Goal: Task Accomplishment & Management: Complete application form

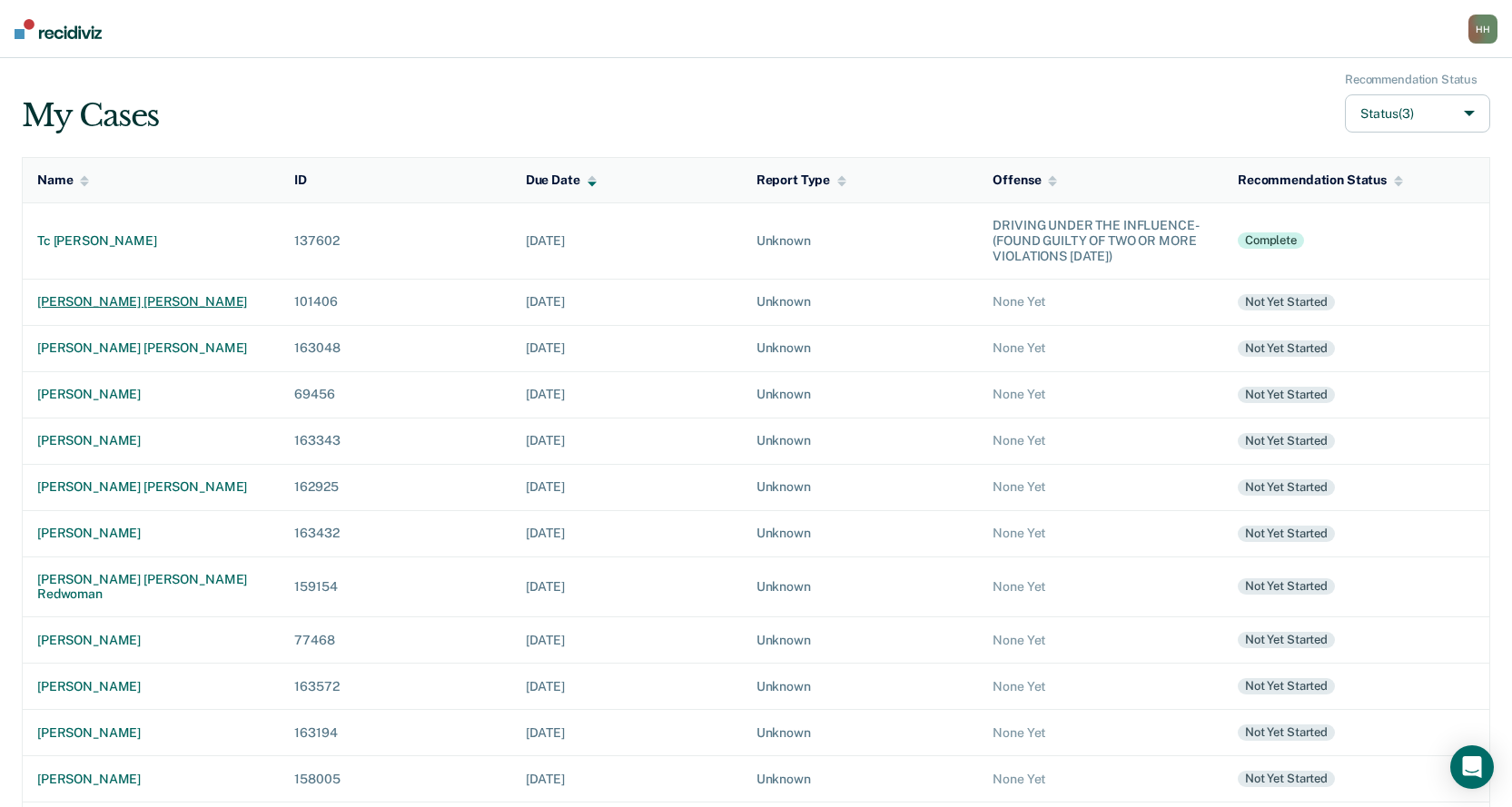
click at [124, 302] on div "[PERSON_NAME] [PERSON_NAME]" at bounding box center [152, 301] width 228 height 16
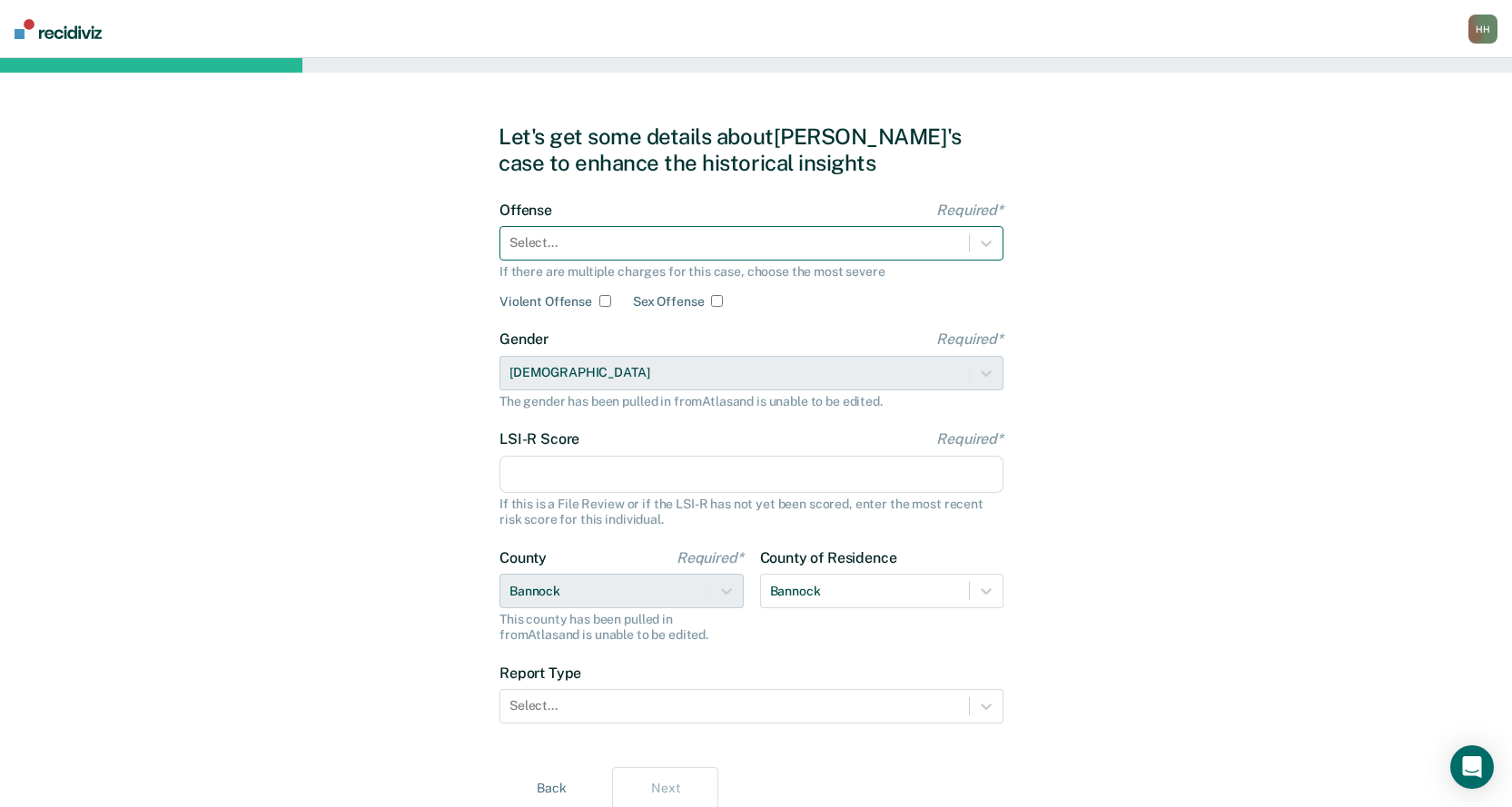
click at [686, 238] on div at bounding box center [734, 242] width 450 height 19
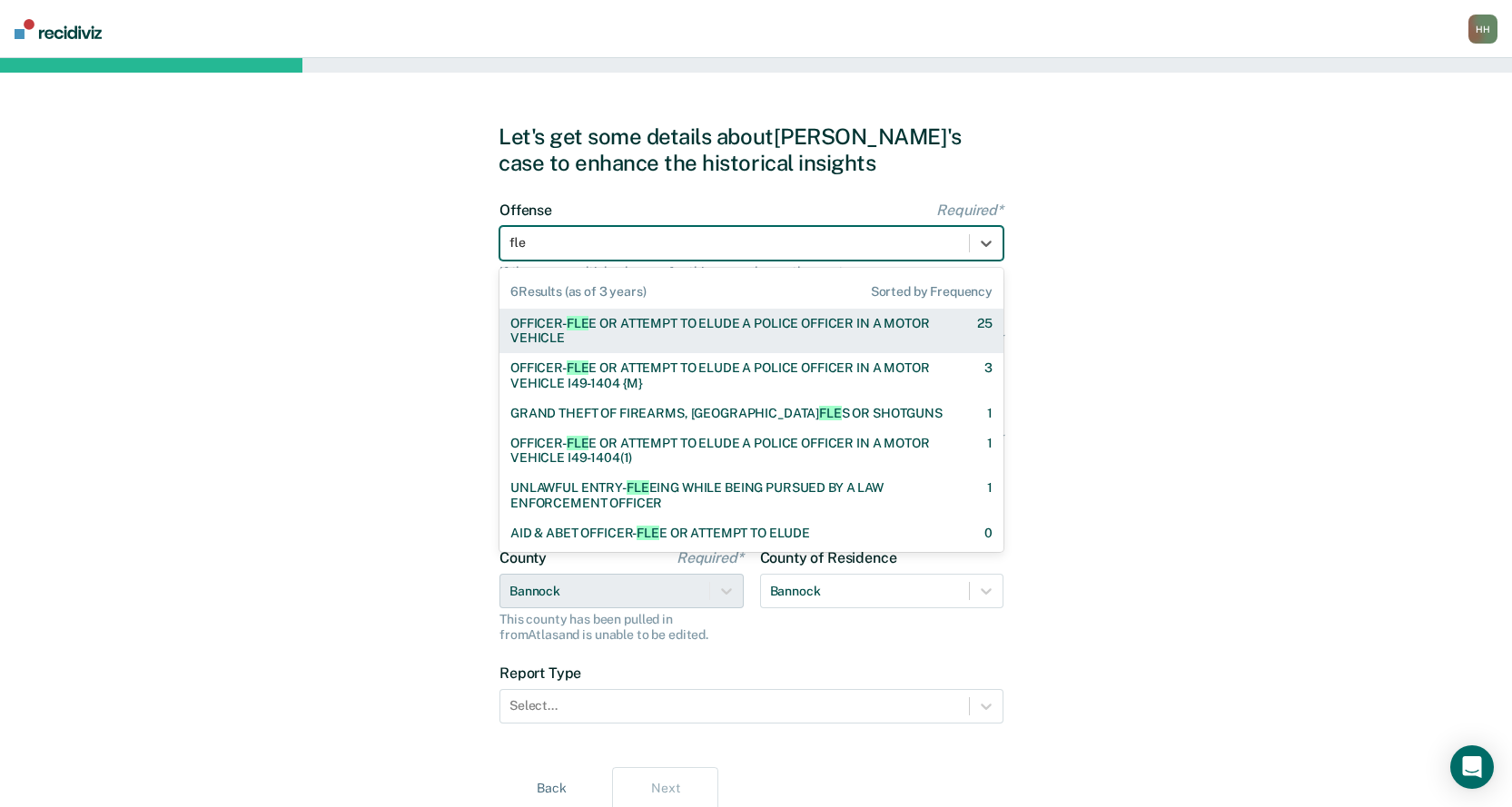
type input "flee"
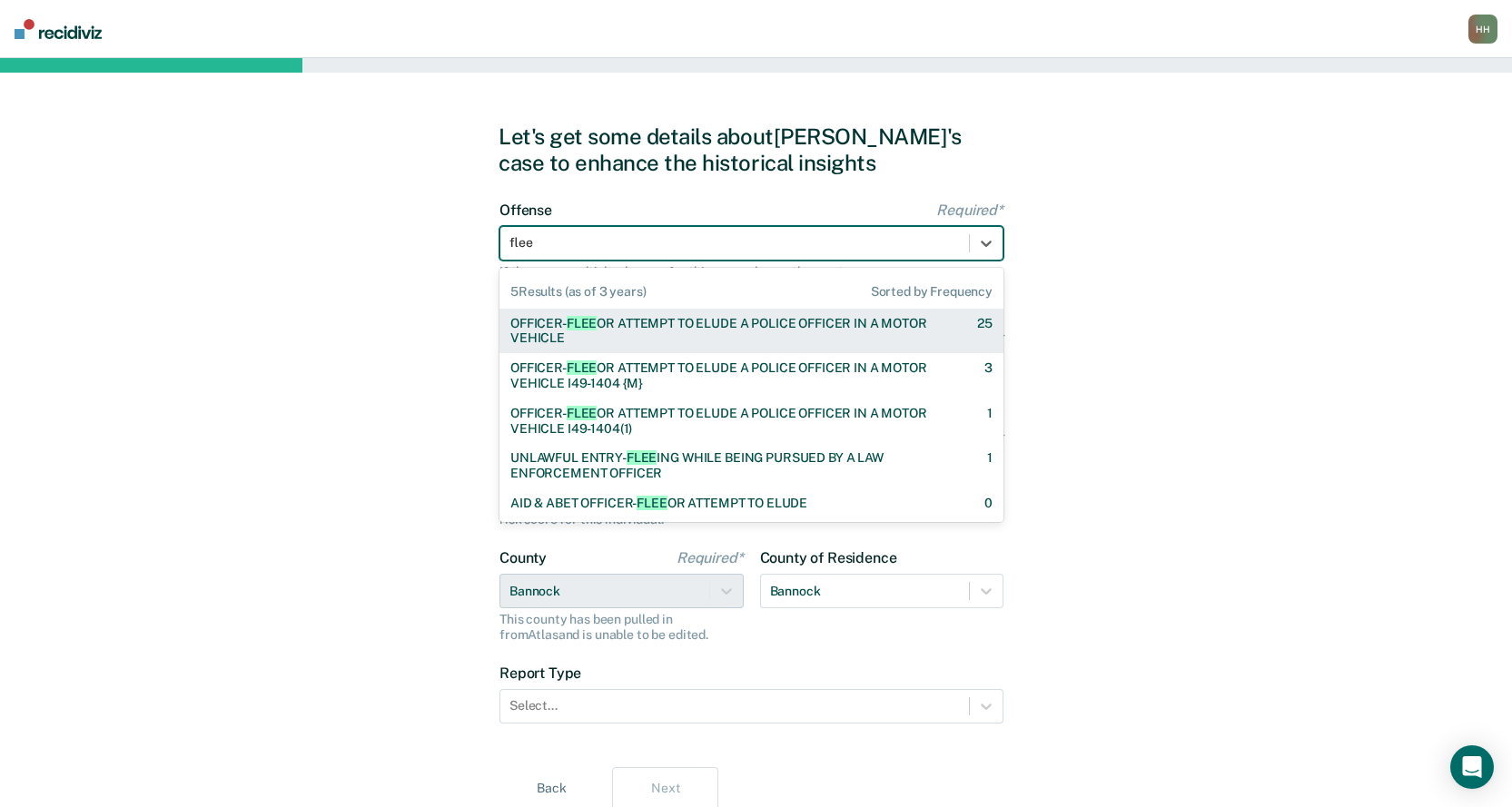
click at [547, 326] on div "OFFICER- FLEE OR ATTEMPT TO ELUDE A POLICE OFFICER IN A MOTOR VEHICLE" at bounding box center [727, 331] width 435 height 31
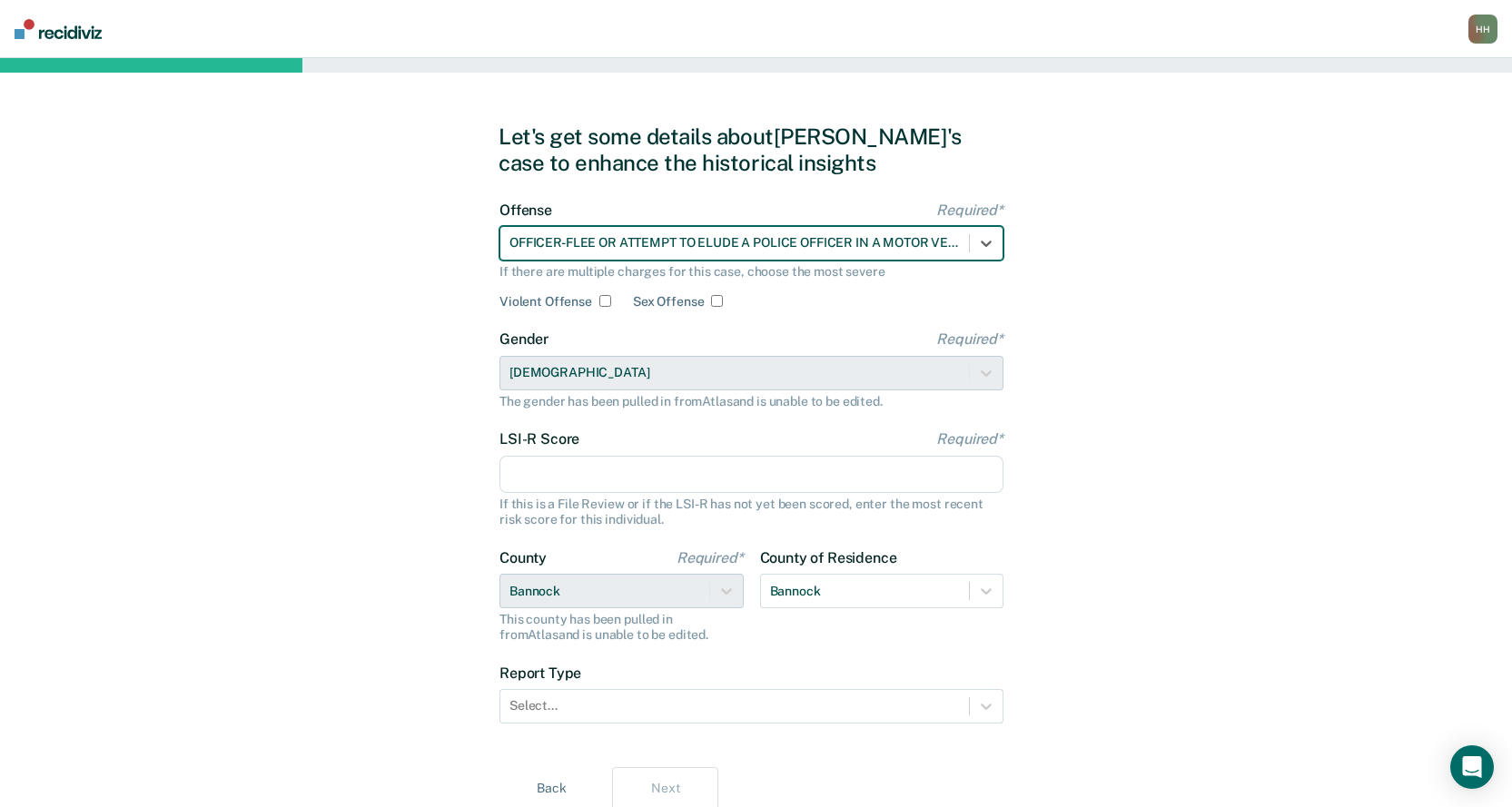
drag, startPoint x: 637, startPoint y: 472, endPoint x: 531, endPoint y: 464, distance: 106.3
click at [636, 472] on input "LSI-R Score Required*" at bounding box center [751, 474] width 504 height 38
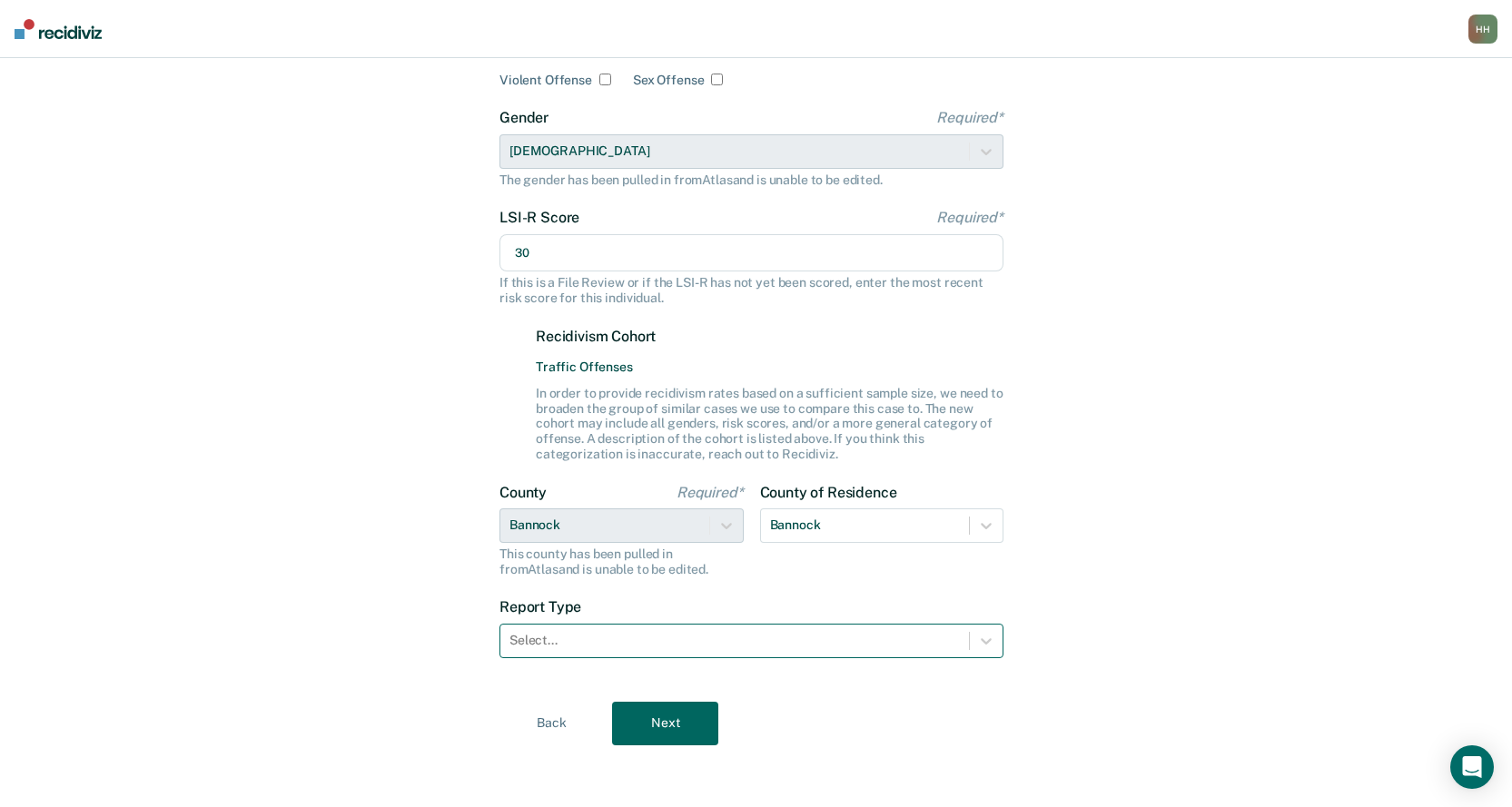
scroll to position [225, 0]
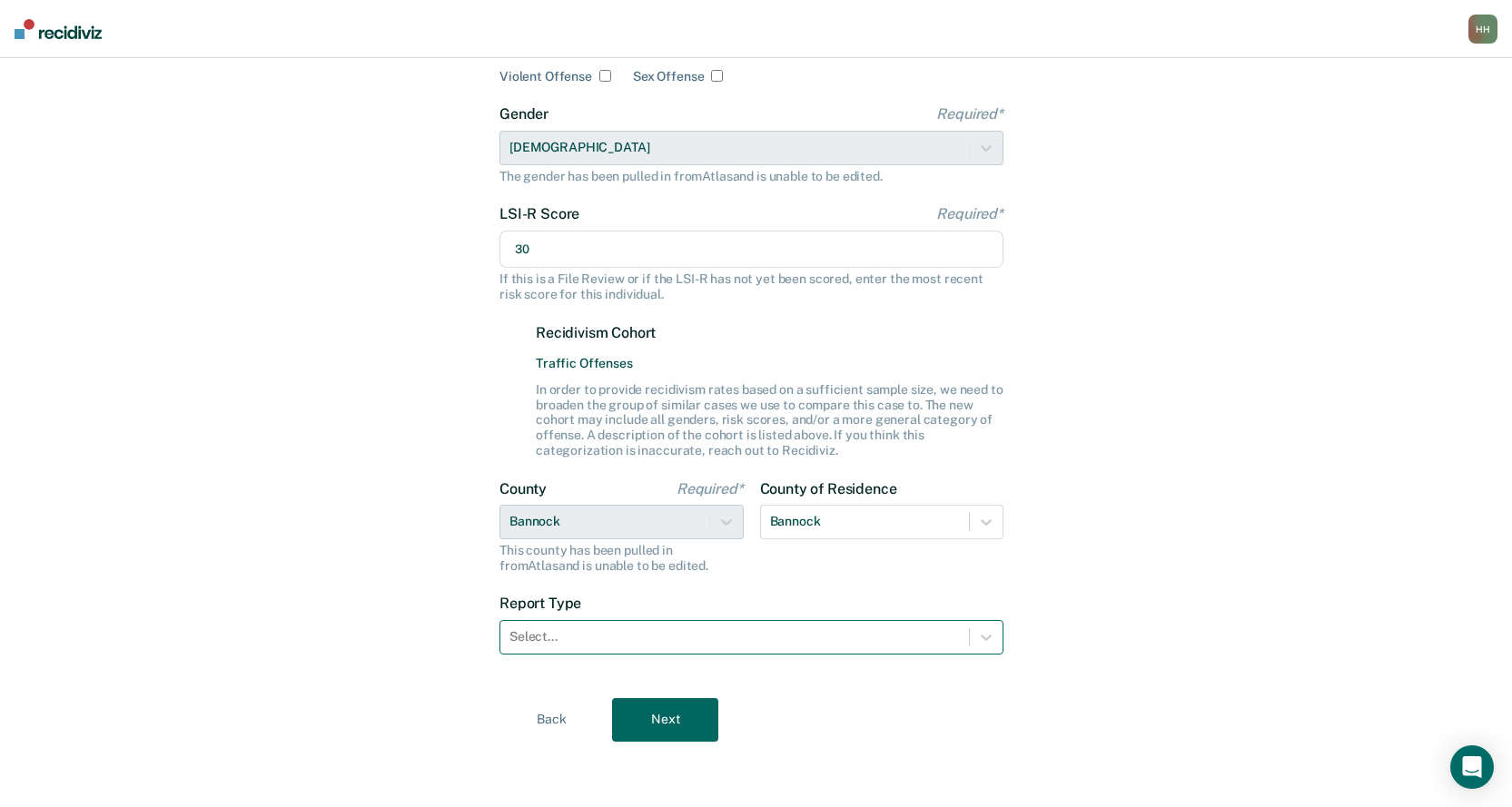
type input "30"
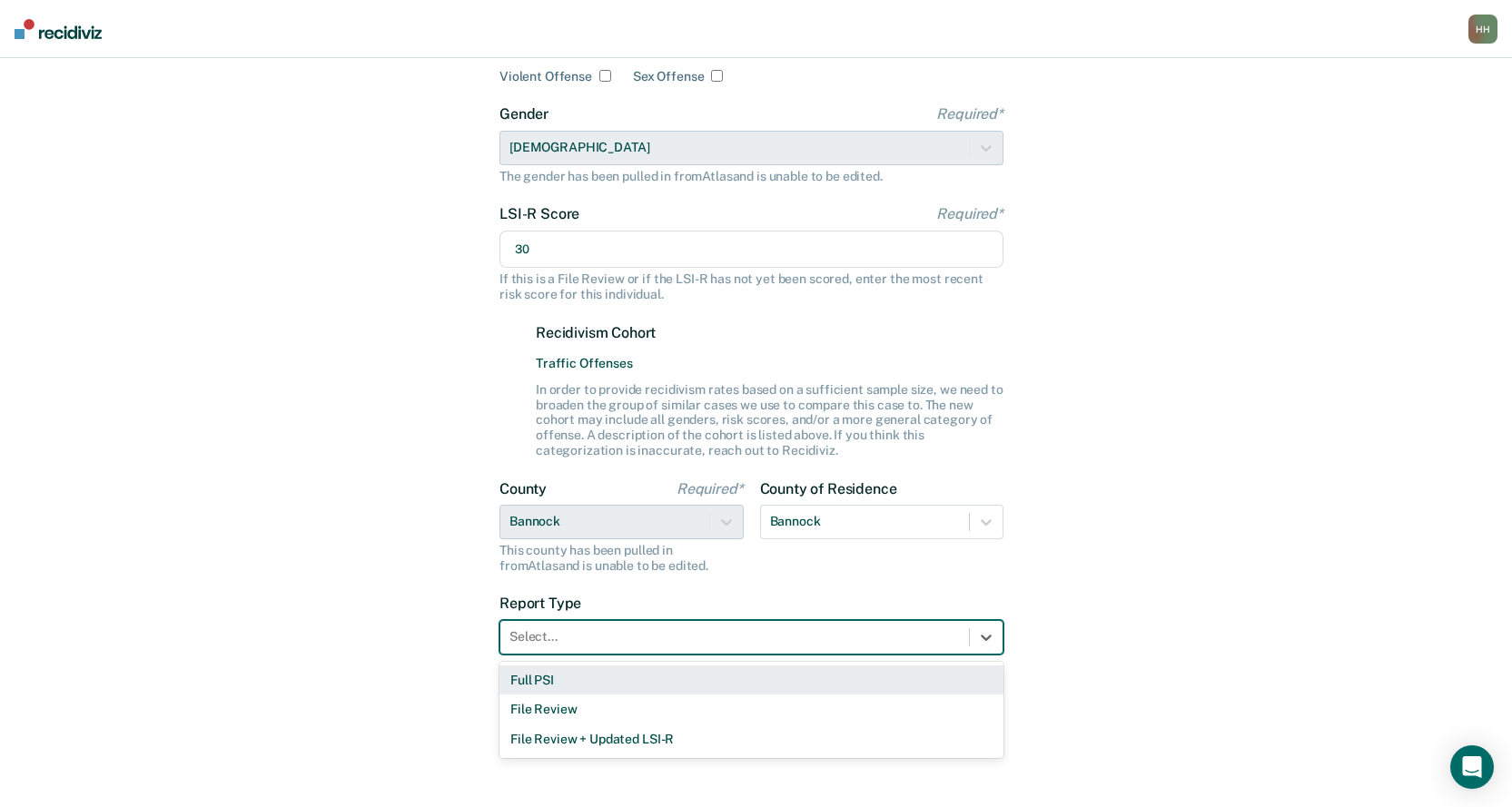
click at [543, 643] on div at bounding box center [734, 637] width 450 height 19
click at [548, 683] on div "Full PSI" at bounding box center [751, 680] width 504 height 30
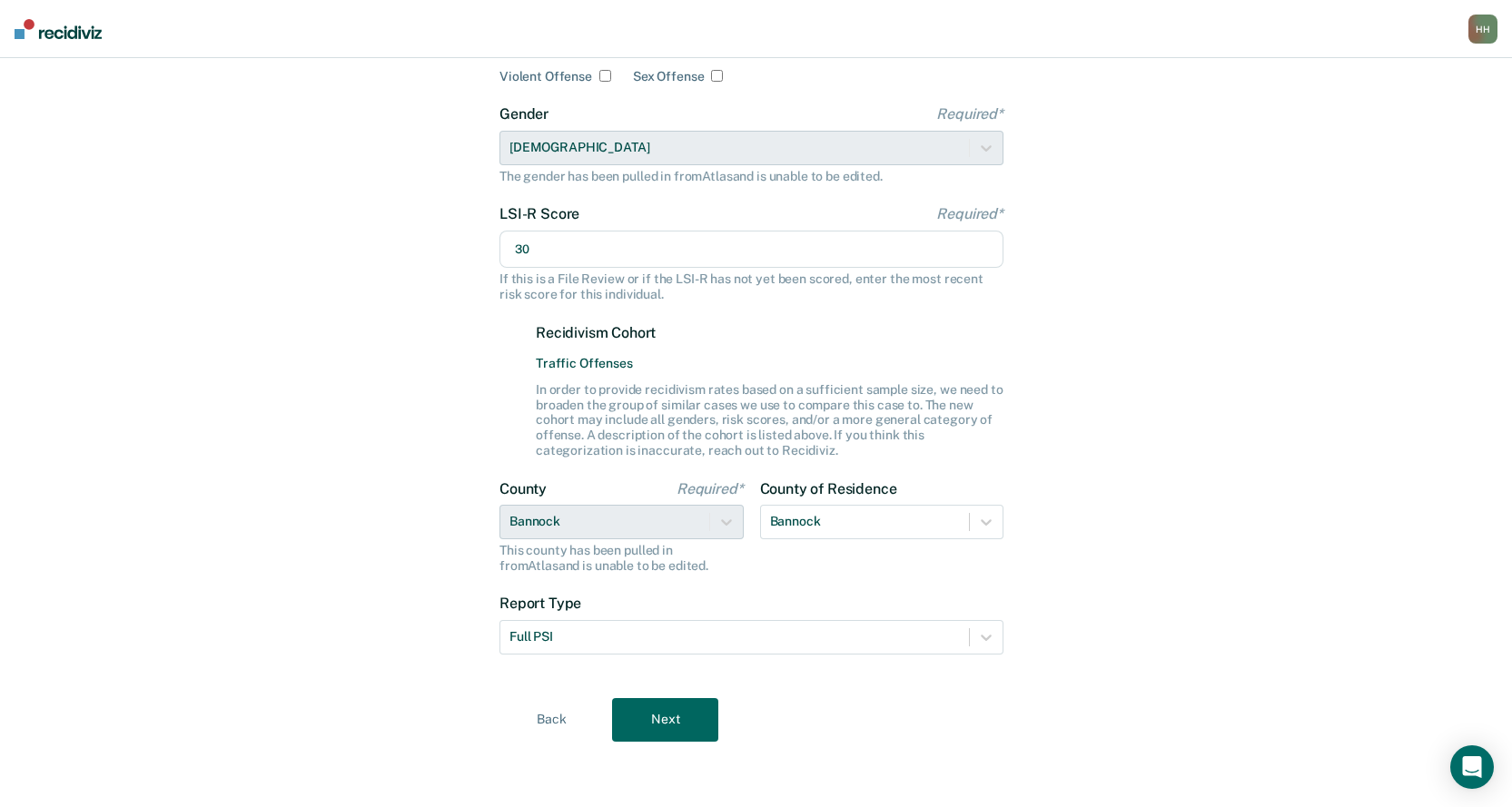
click at [652, 713] on button "Next" at bounding box center [665, 719] width 107 height 44
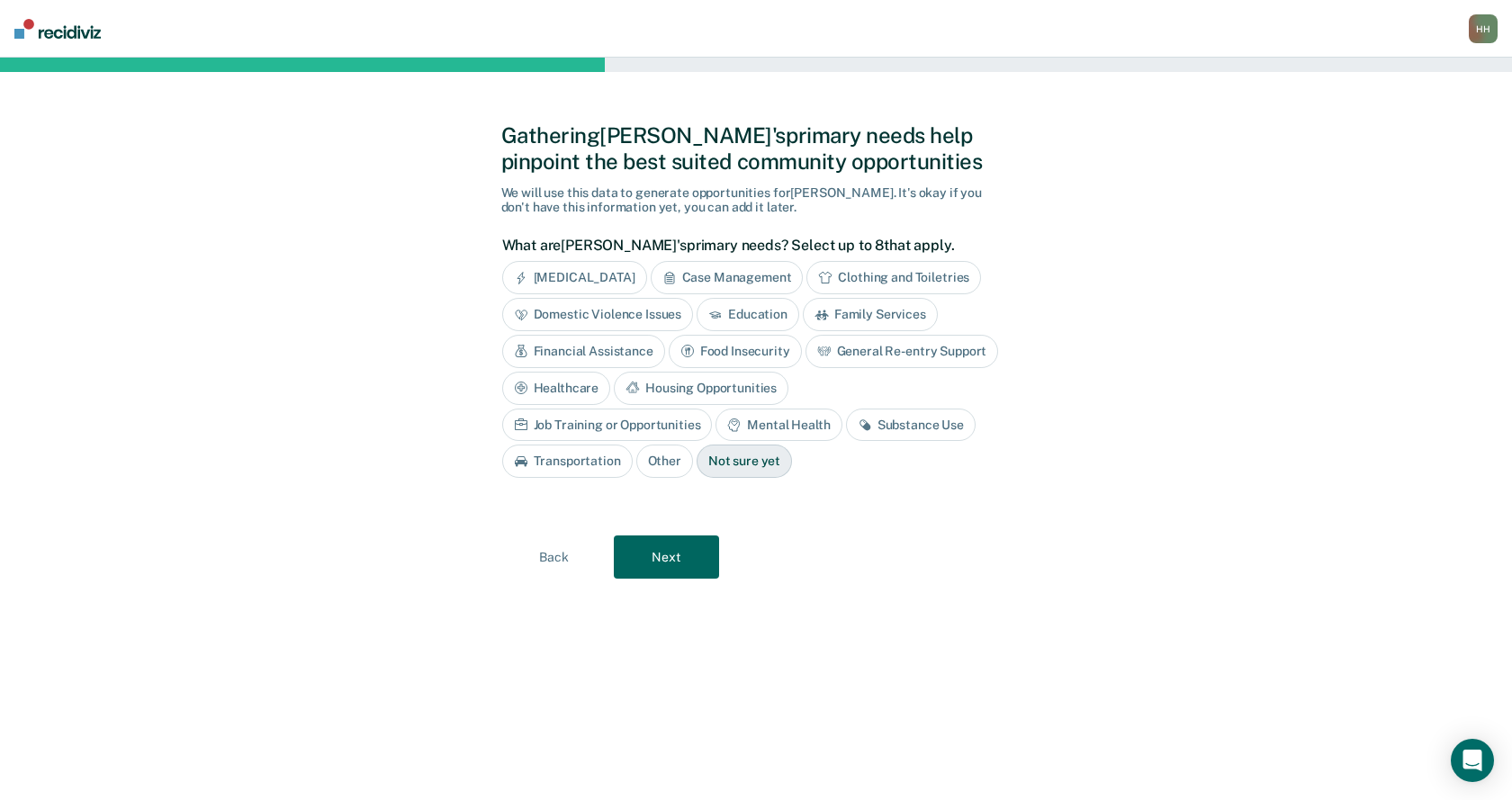
click at [599, 277] on div "[MEDICAL_DATA]" at bounding box center [575, 277] width 145 height 33
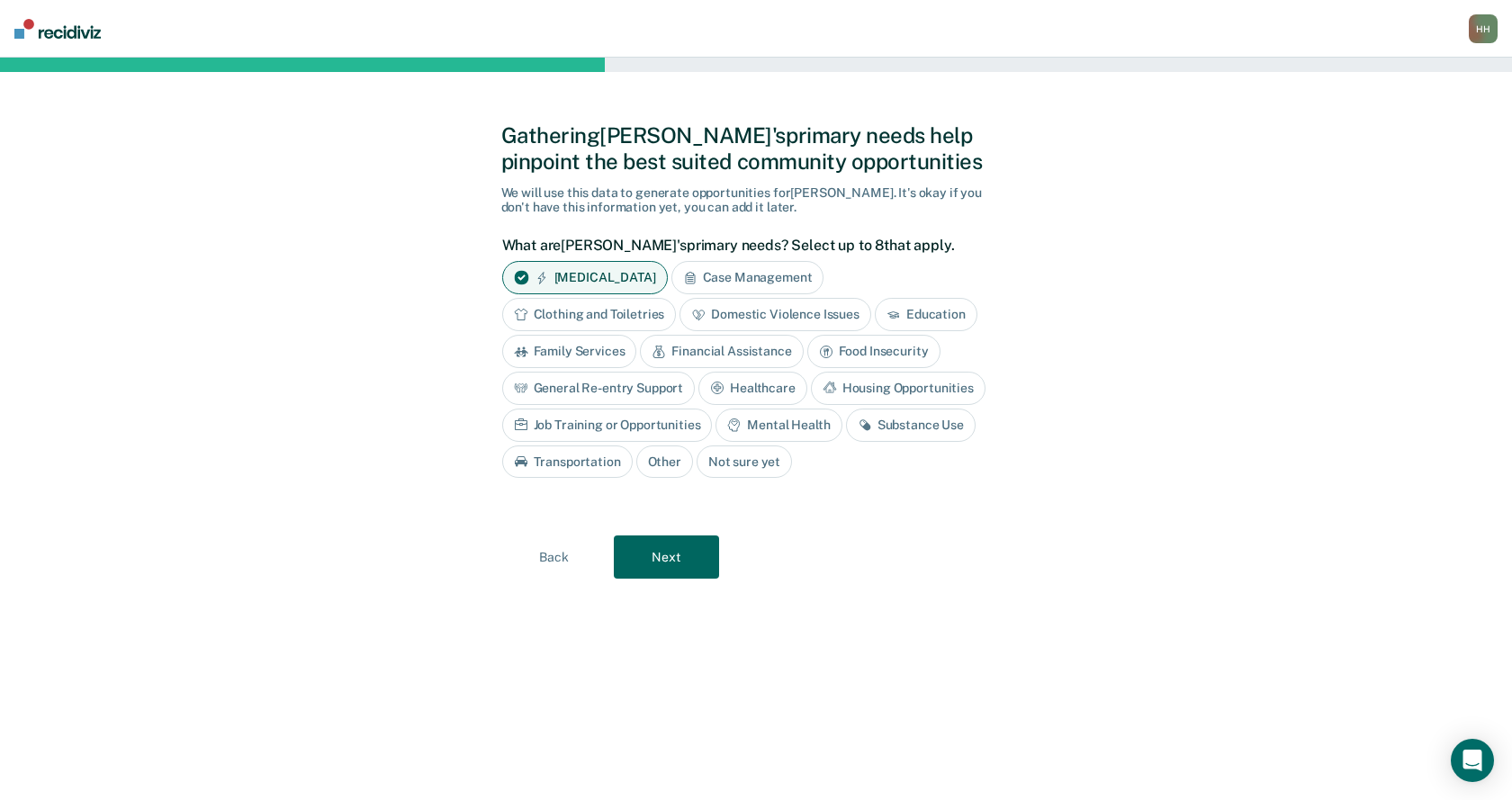
click at [789, 276] on div "Case Management" at bounding box center [747, 277] width 153 height 33
click at [777, 425] on div "Mental Health" at bounding box center [779, 425] width 126 height 33
click at [929, 425] on div "Substance Use" at bounding box center [932, 425] width 130 height 33
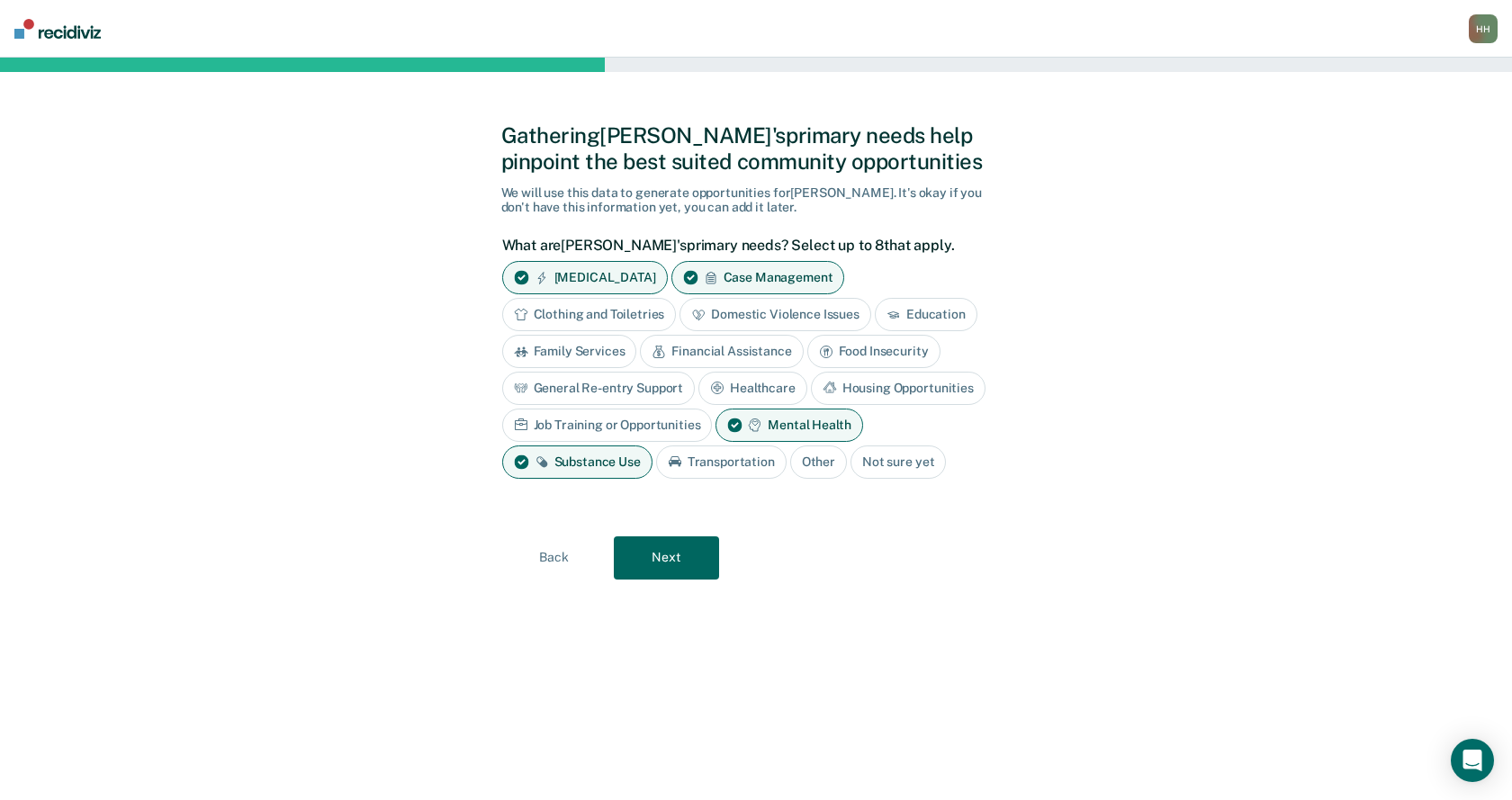
click at [742, 352] on div "Financial Assistance" at bounding box center [721, 351] width 163 height 33
click at [649, 387] on div "General Re-entry Support" at bounding box center [599, 388] width 194 height 33
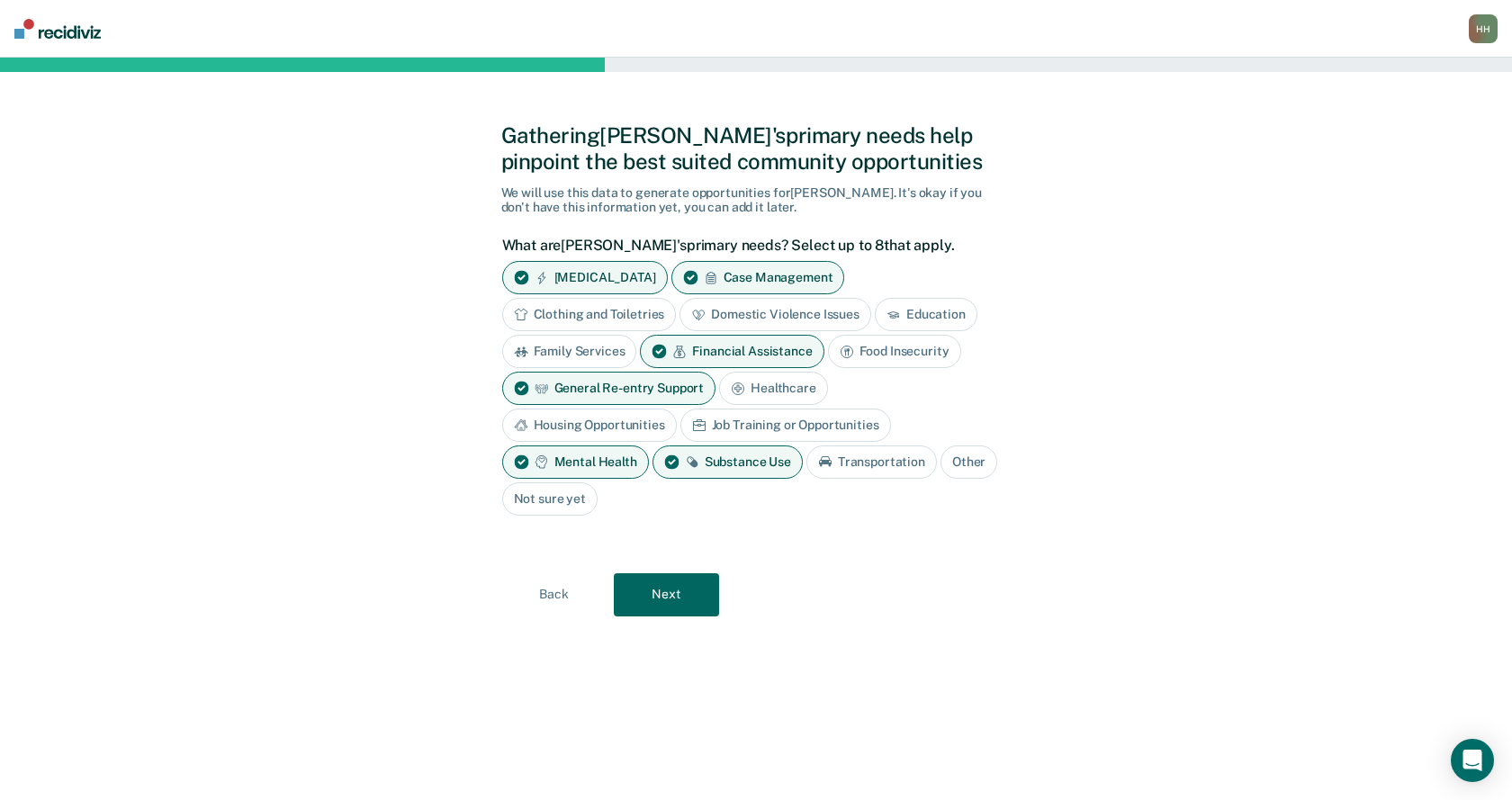
click at [668, 592] on button "Next" at bounding box center [667, 594] width 106 height 44
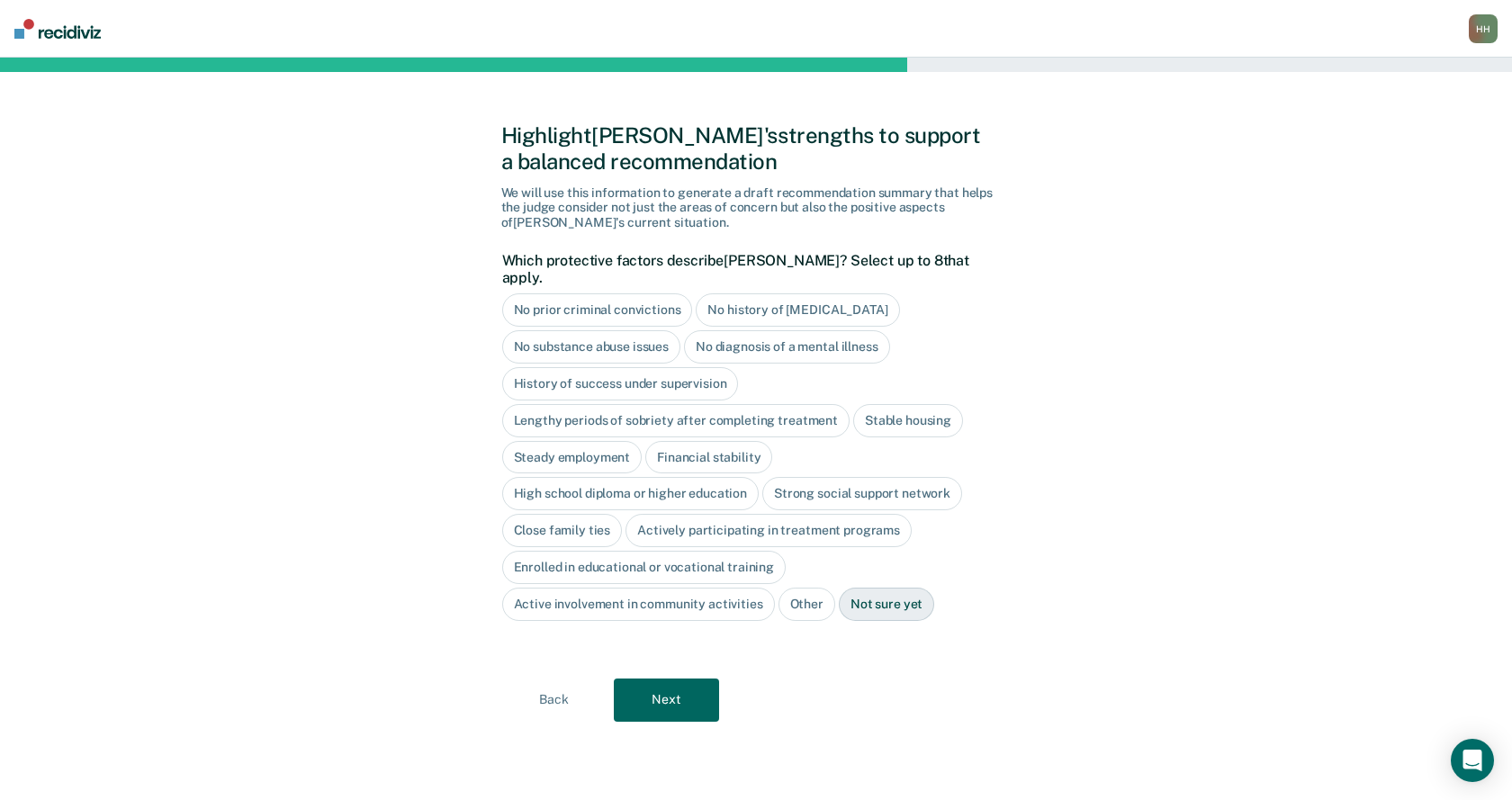
click at [673, 682] on button "Next" at bounding box center [667, 700] width 106 height 44
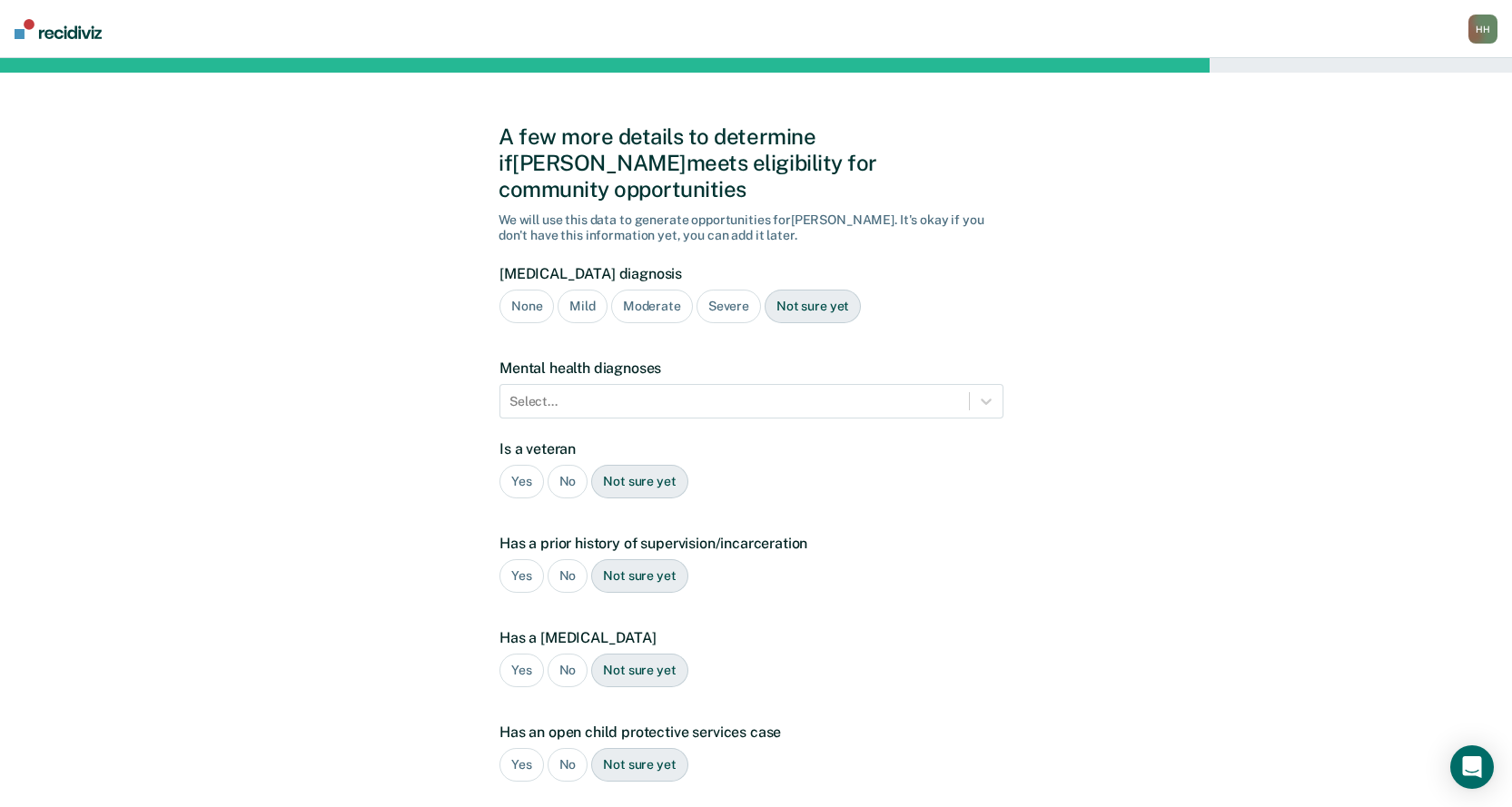
drag, startPoint x: 726, startPoint y: 283, endPoint x: 697, endPoint y: 310, distance: 39.6
click at [725, 290] on div "Severe" at bounding box center [728, 307] width 65 height 34
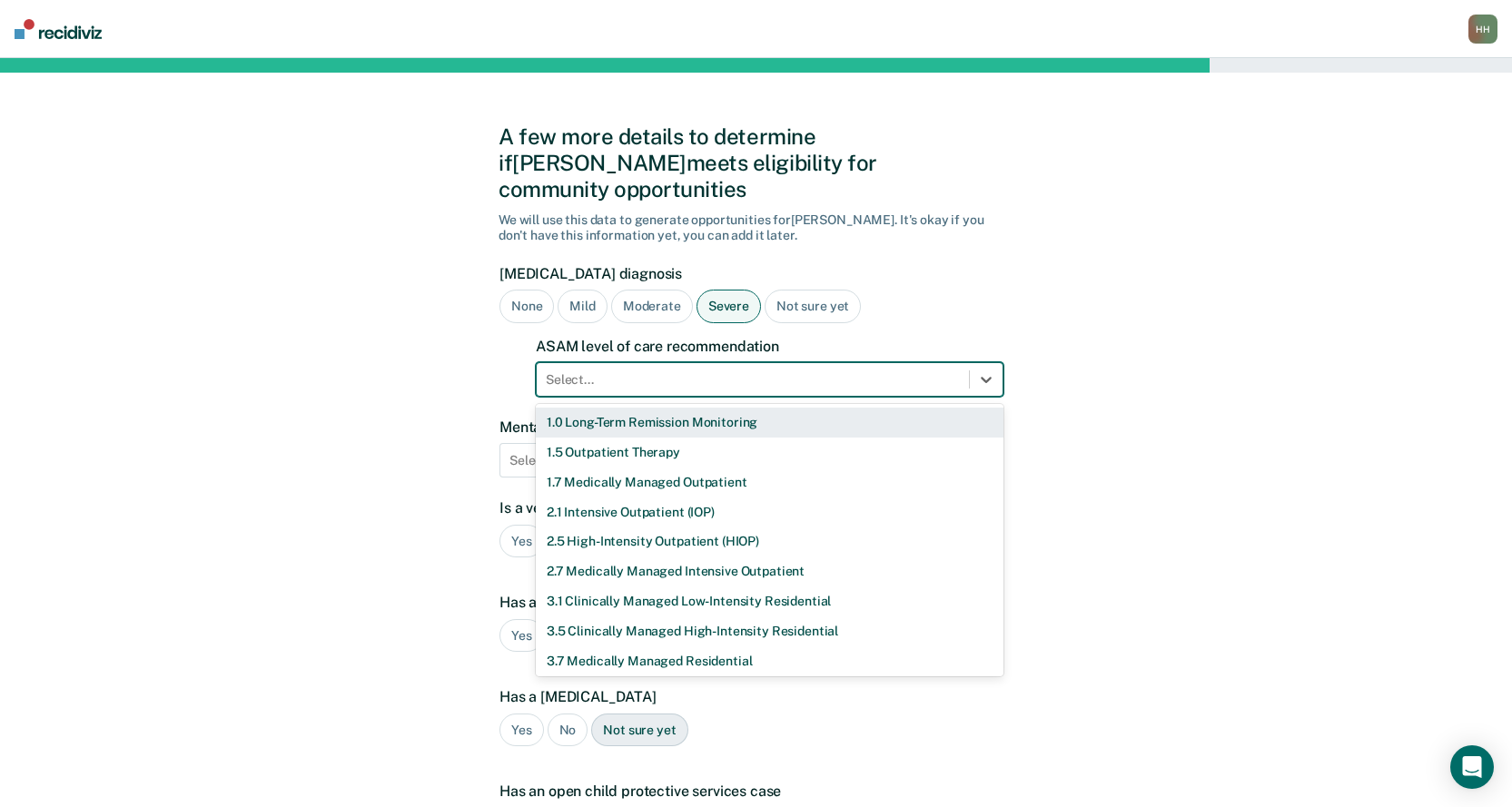
click at [681, 370] on div at bounding box center [752, 380] width 414 height 19
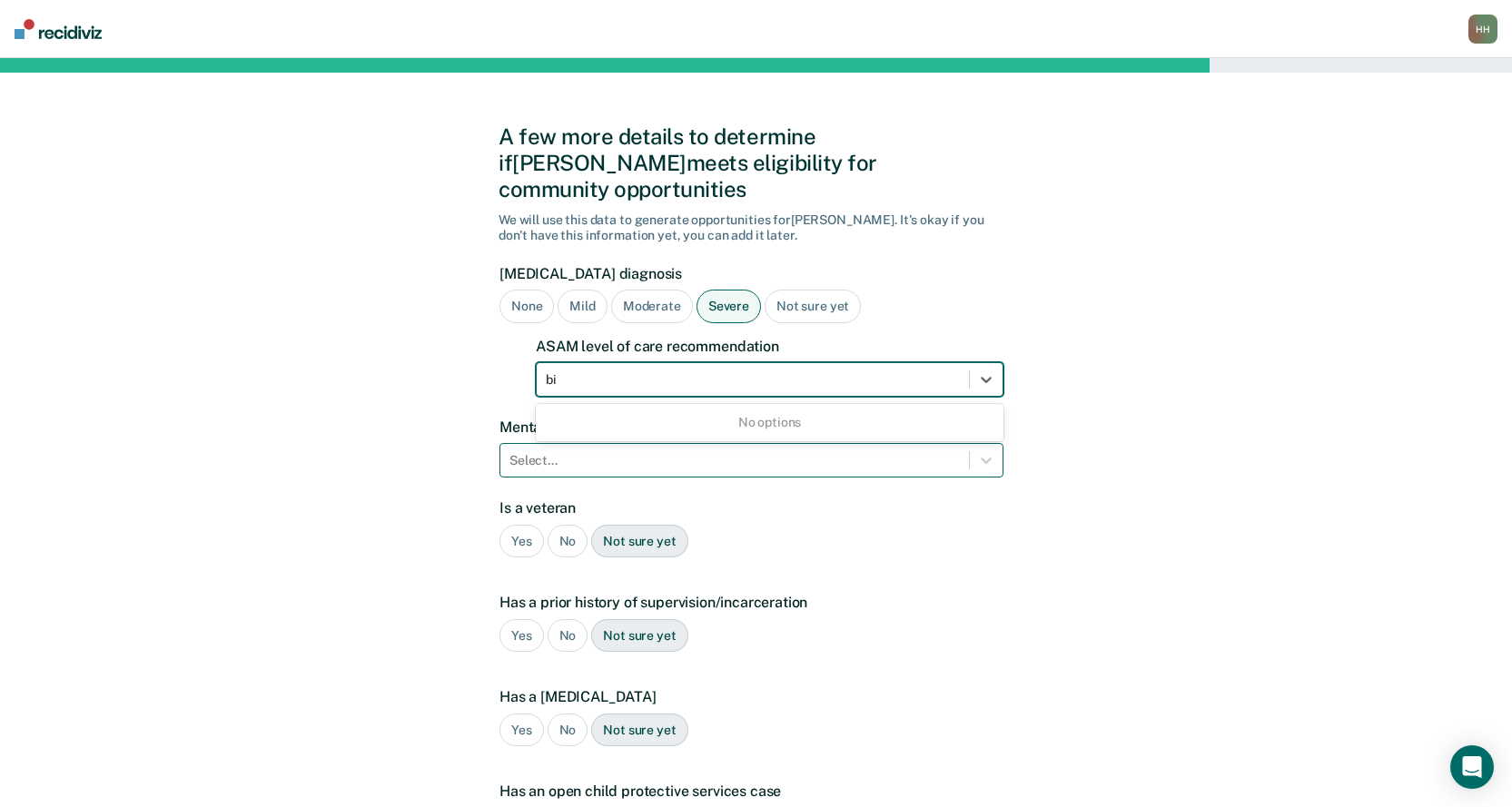
type input "b"
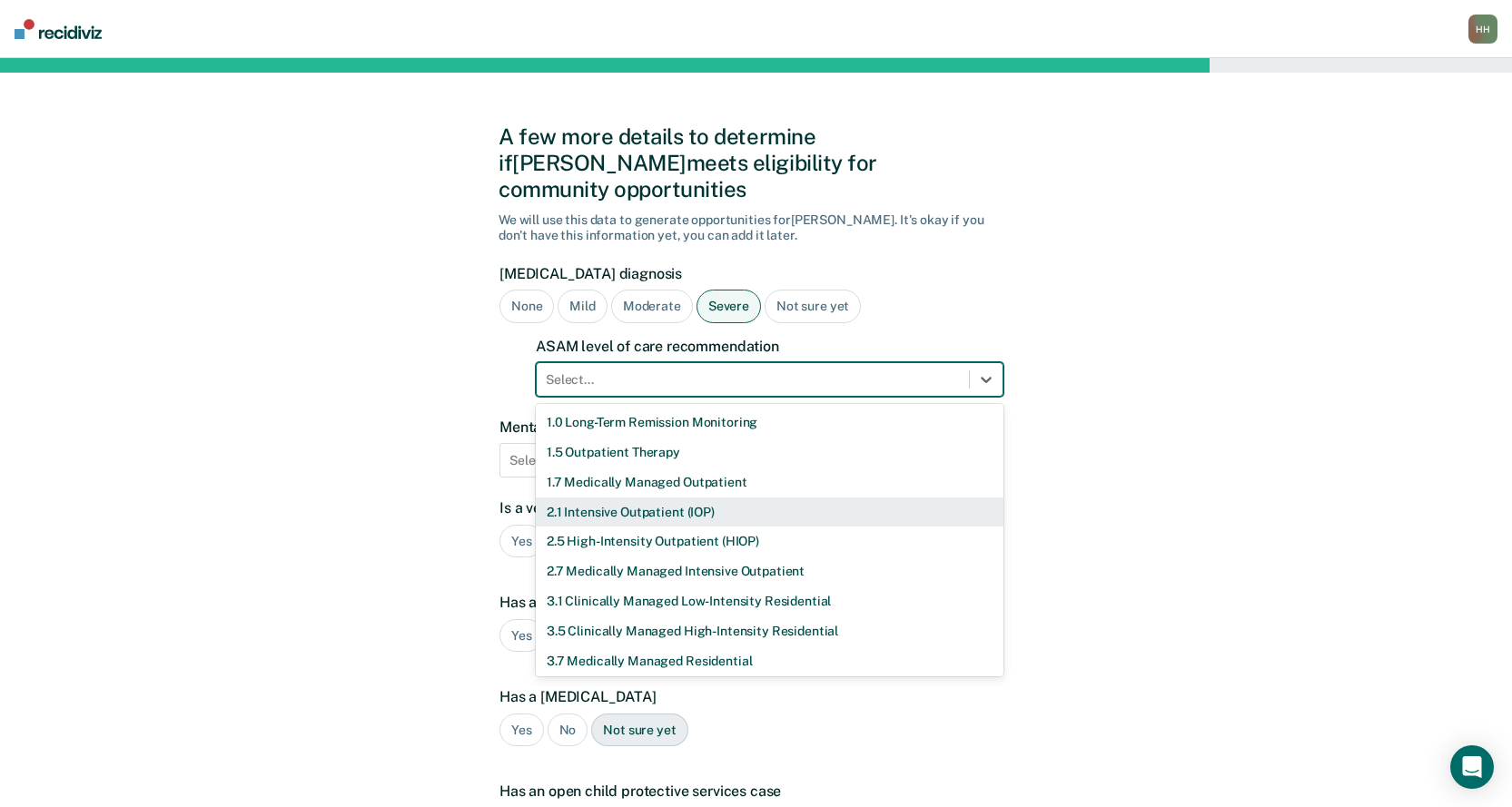
click at [607, 497] on div "2.1 Intensive Outpatient (IOP)" at bounding box center [770, 512] width 468 height 30
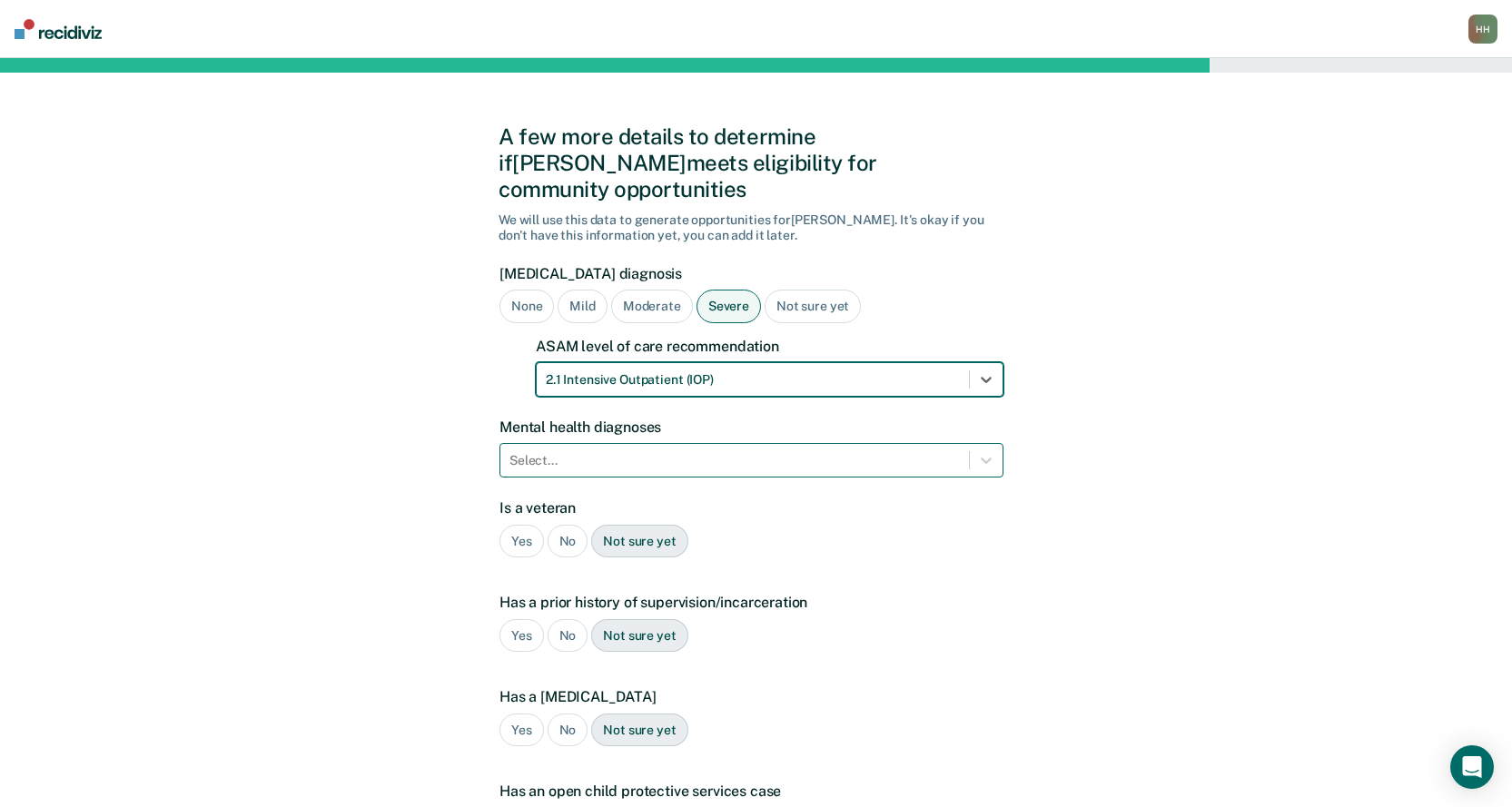
click at [535, 451] on div at bounding box center [734, 460] width 450 height 19
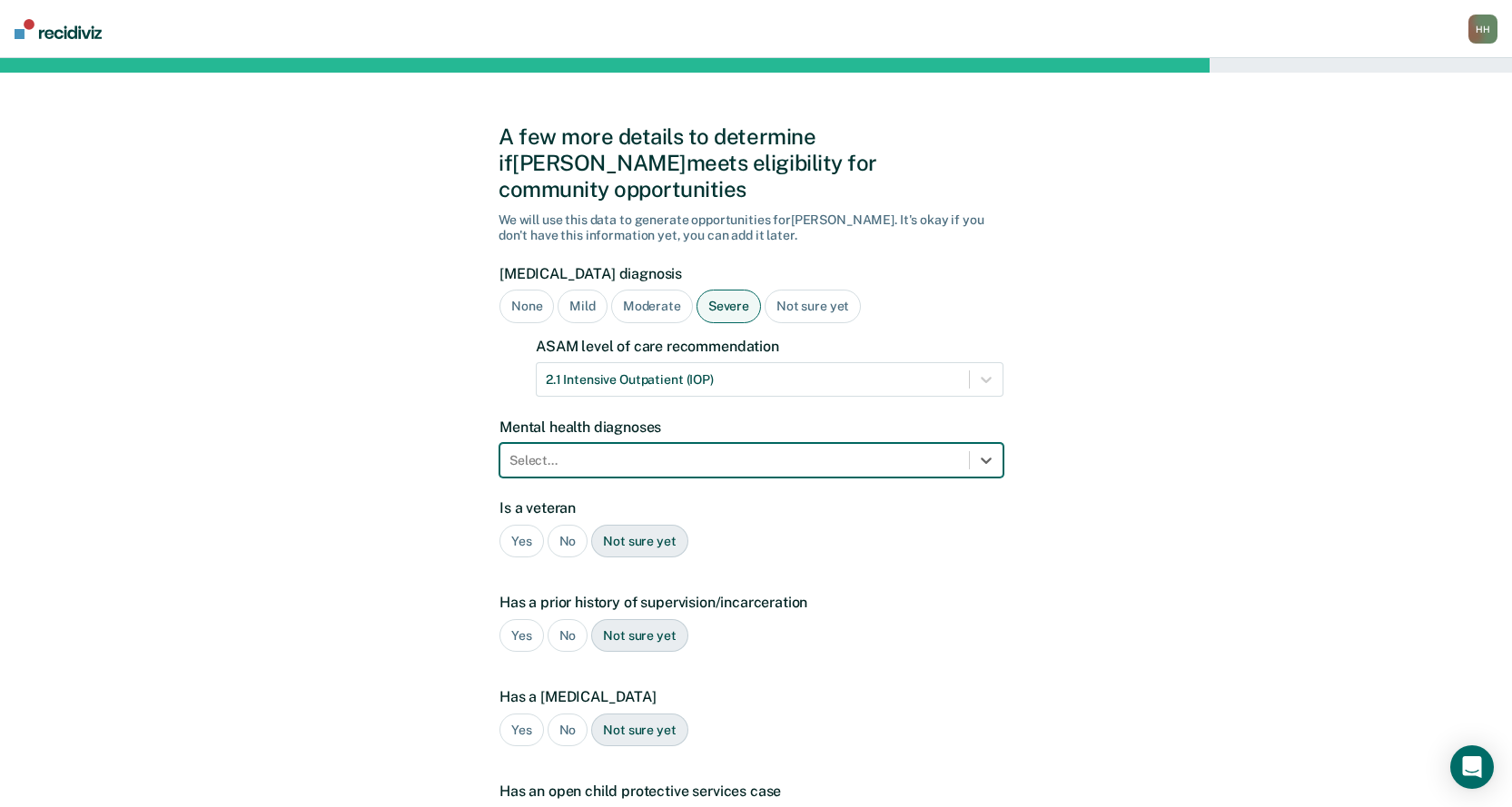
click at [535, 451] on div at bounding box center [734, 460] width 450 height 19
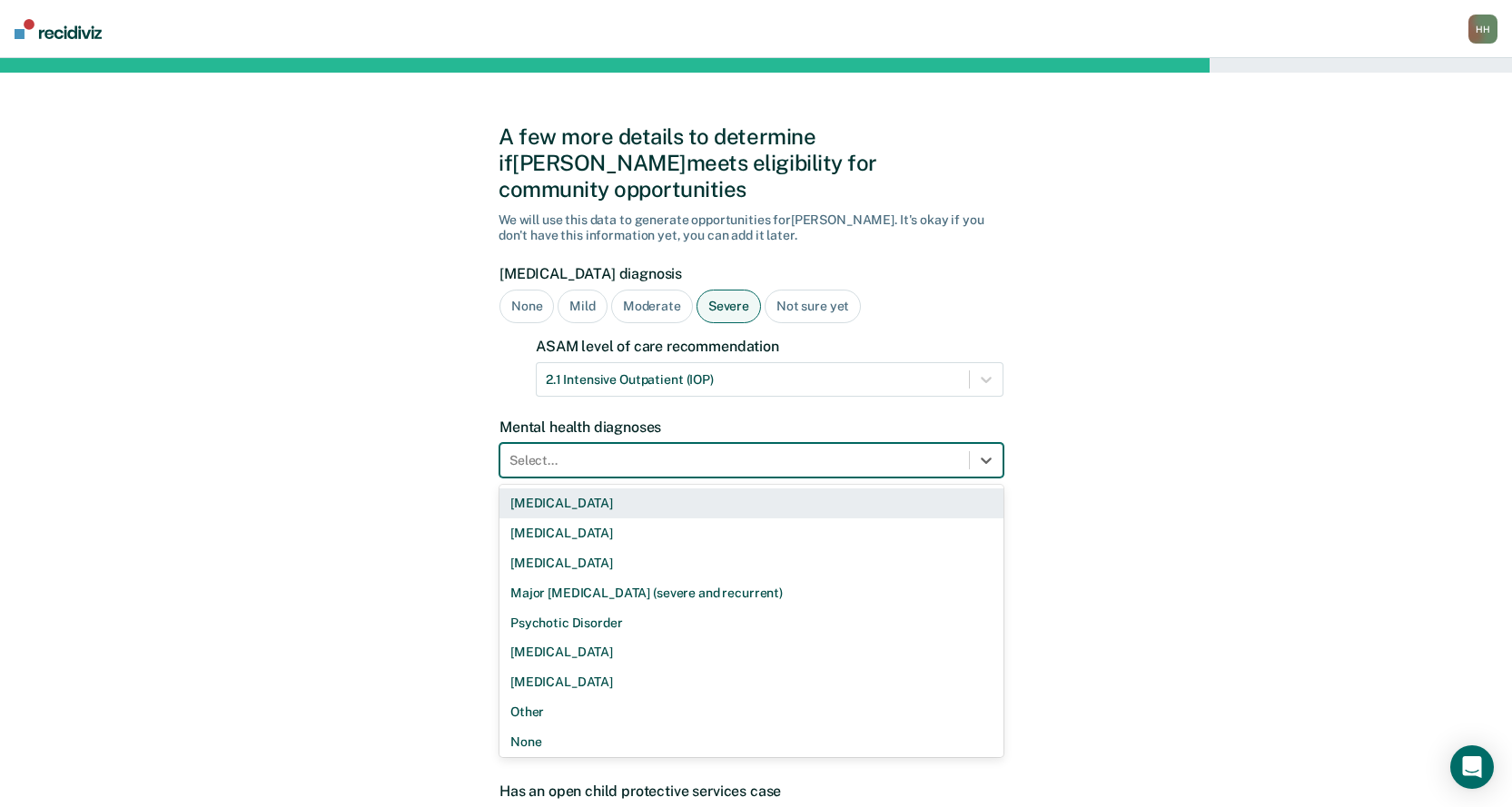
click at [560, 488] on div "[MEDICAL_DATA]" at bounding box center [751, 503] width 504 height 30
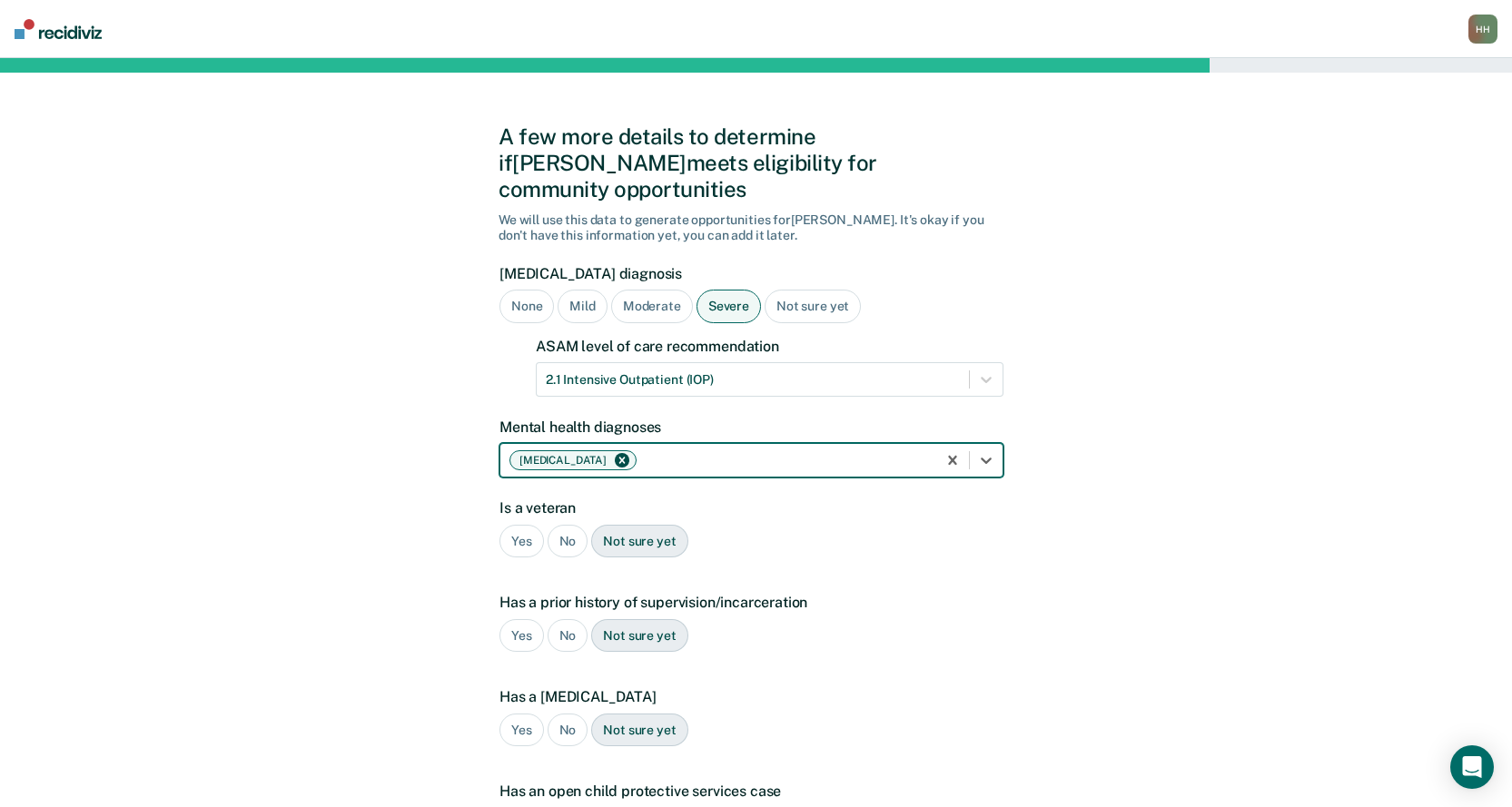
click at [568, 525] on div "No" at bounding box center [568, 541] width 41 height 34
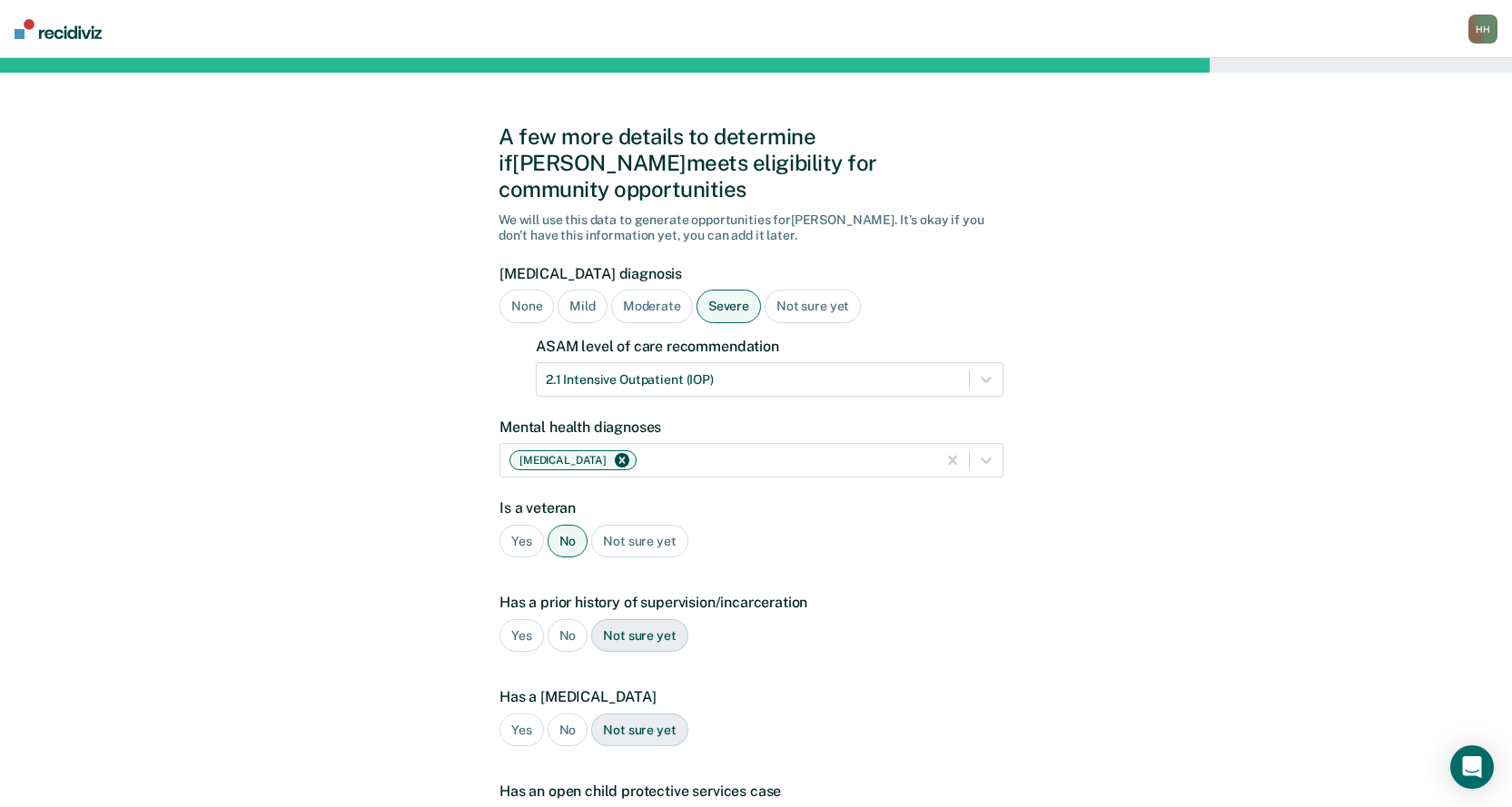
click at [516, 619] on div "Yes" at bounding box center [522, 636] width 45 height 34
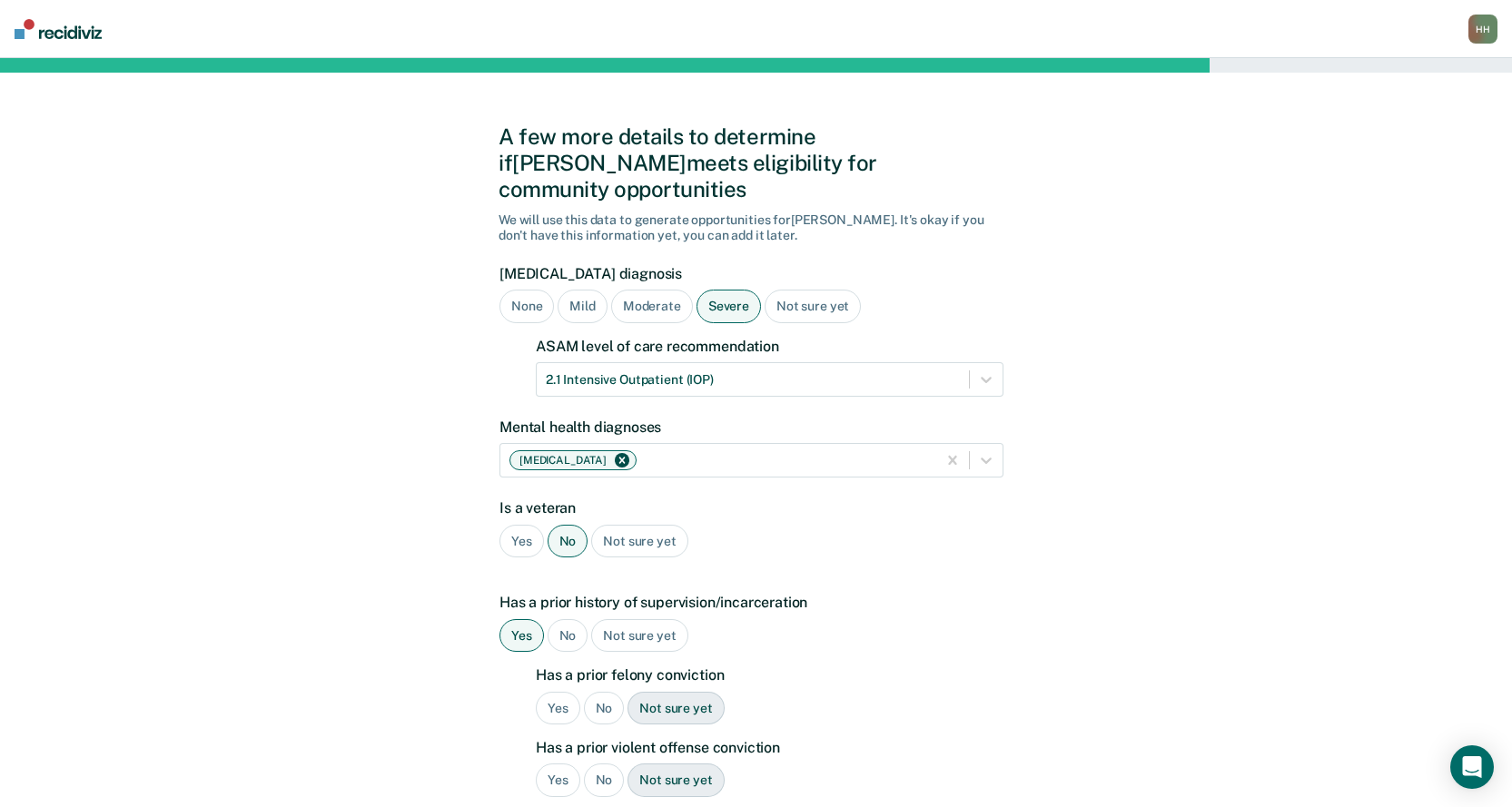
click at [559, 692] on div "Yes" at bounding box center [559, 709] width 45 height 34
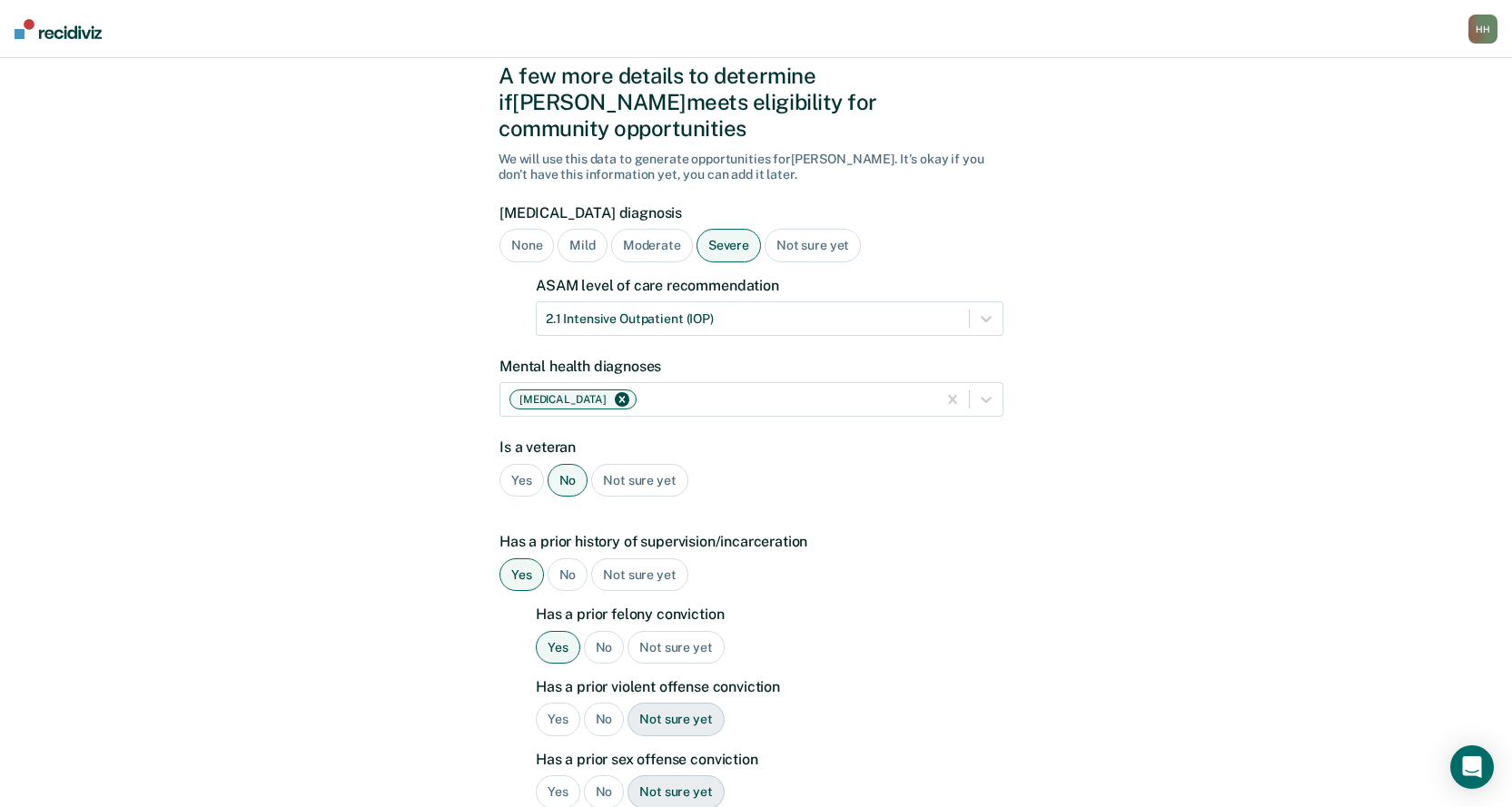
scroll to position [272, 0]
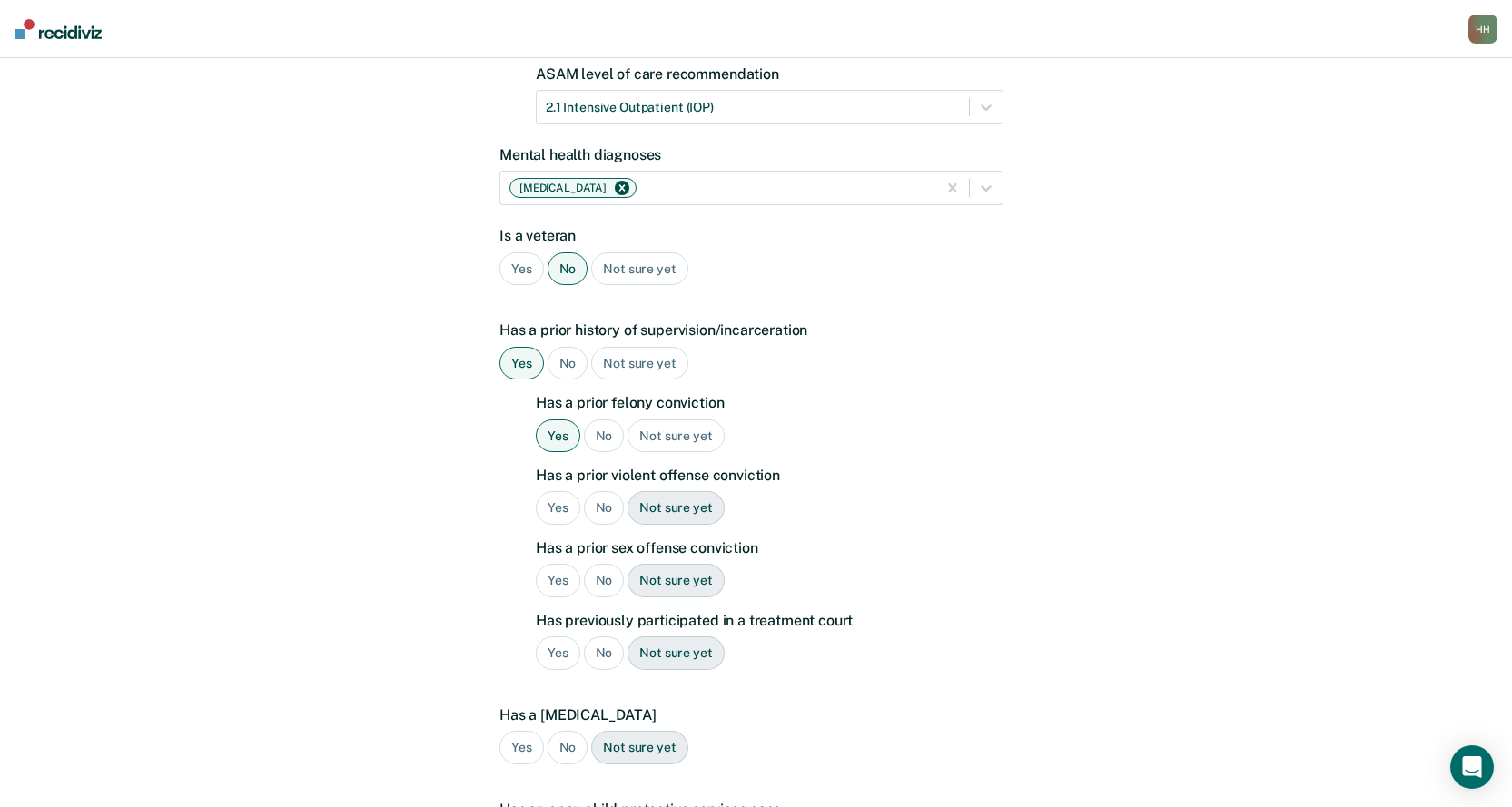
drag, startPoint x: 600, startPoint y: 482, endPoint x: 603, endPoint y: 521, distance: 39.1
click at [600, 491] on div "No" at bounding box center [604, 508] width 41 height 34
click at [603, 564] on div "No" at bounding box center [604, 581] width 41 height 34
click at [556, 636] on div "Yes" at bounding box center [559, 653] width 45 height 34
drag, startPoint x: 598, startPoint y: 623, endPoint x: 616, endPoint y: 647, distance: 30.0
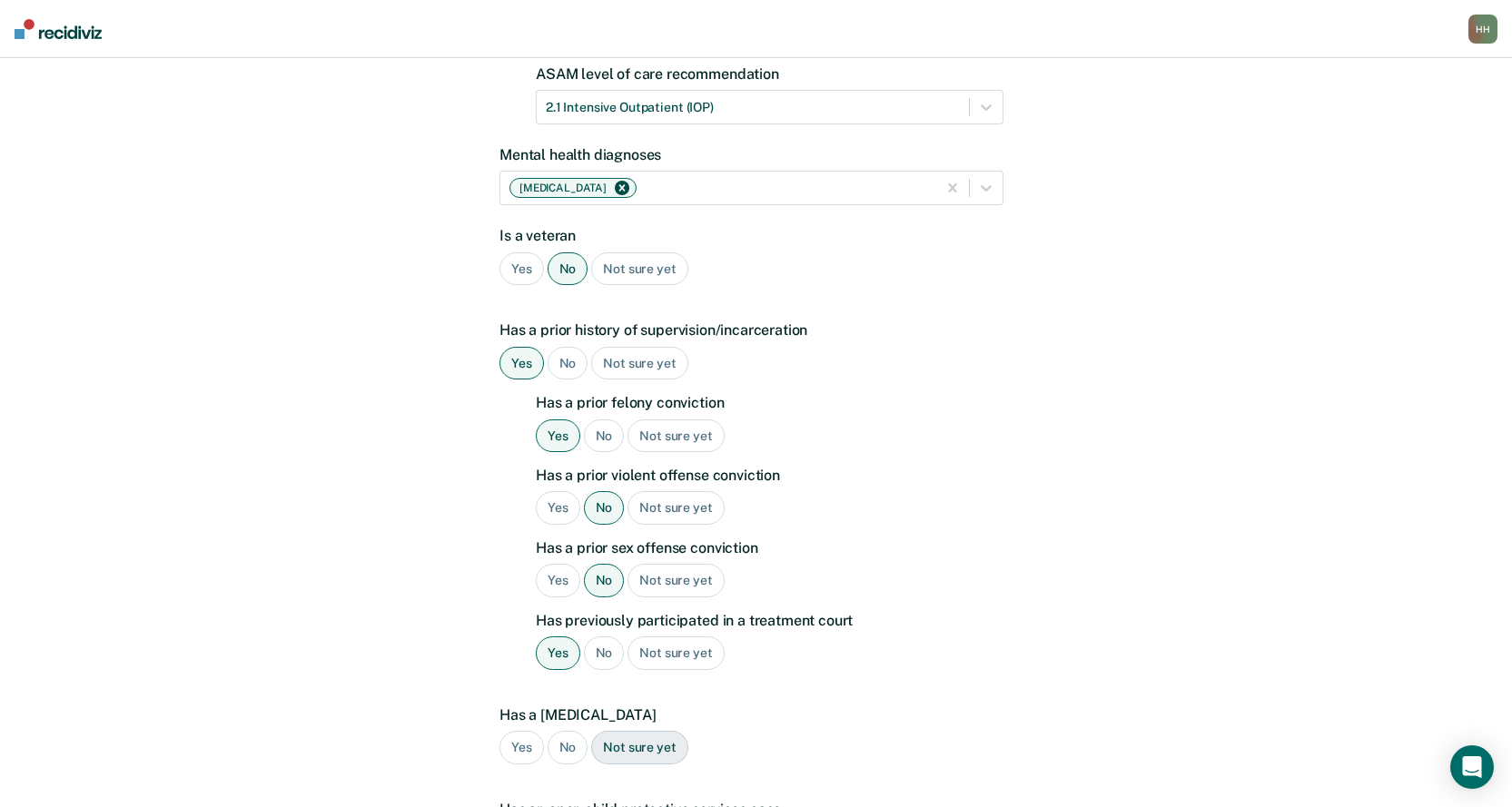
click at [600, 636] on div "No" at bounding box center [604, 653] width 41 height 34
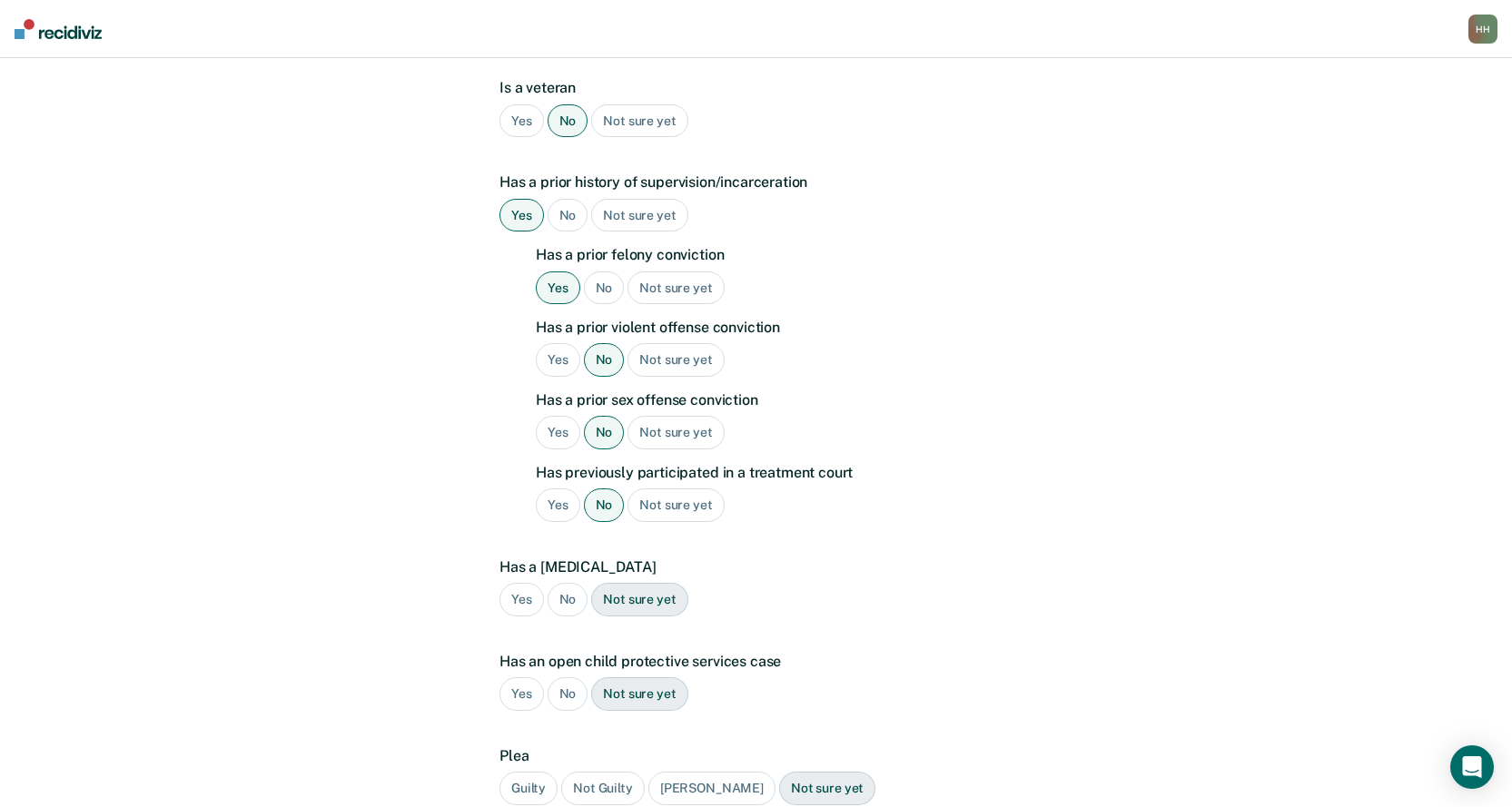
scroll to position [454, 0]
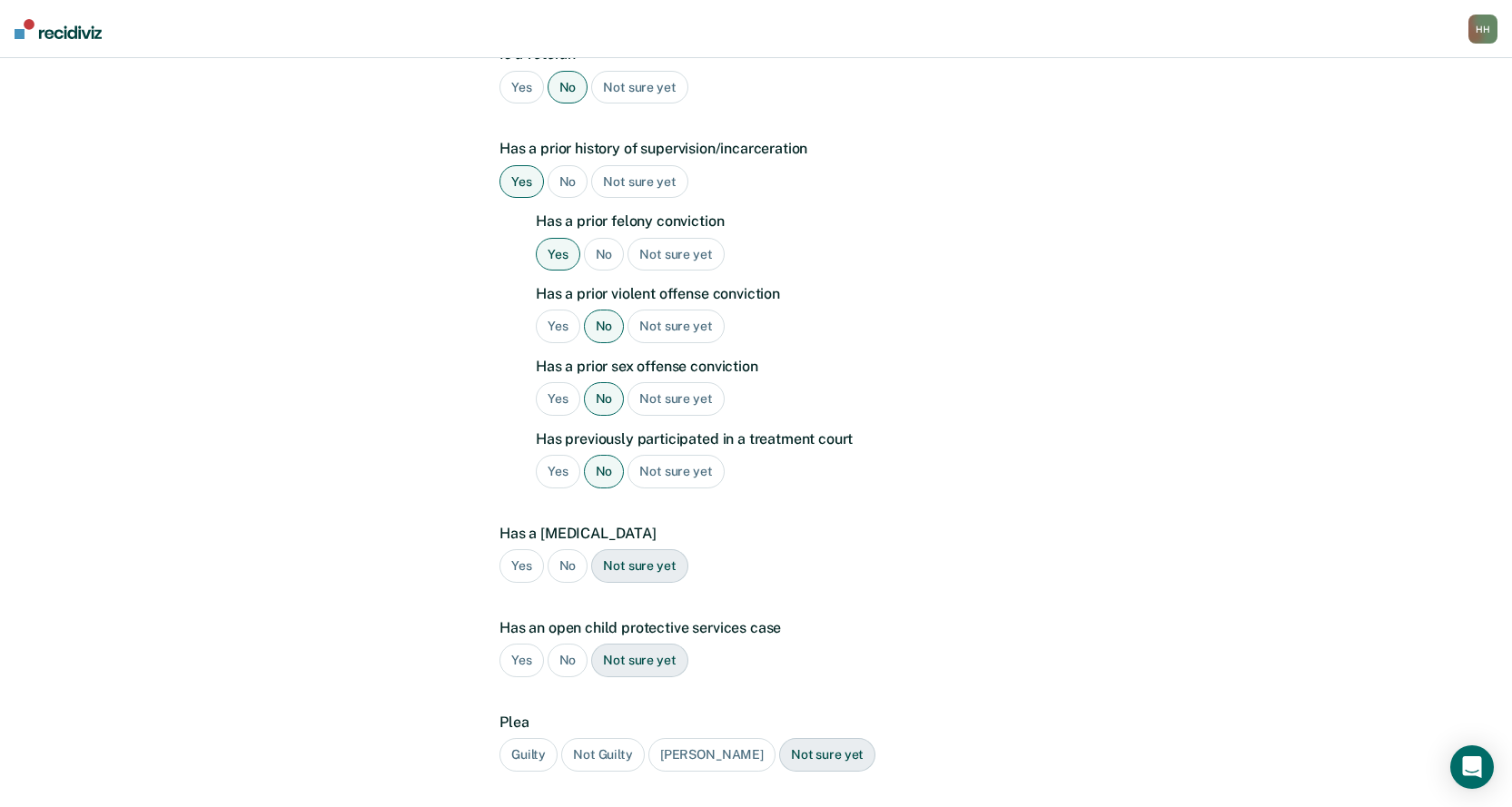
click at [566, 549] on div "No" at bounding box center [568, 566] width 41 height 34
drag, startPoint x: 568, startPoint y: 632, endPoint x: 558, endPoint y: 653, distance: 23.3
click at [565, 643] on div "No" at bounding box center [568, 660] width 41 height 34
click at [531, 738] on div "Guilty" at bounding box center [529, 755] width 58 height 34
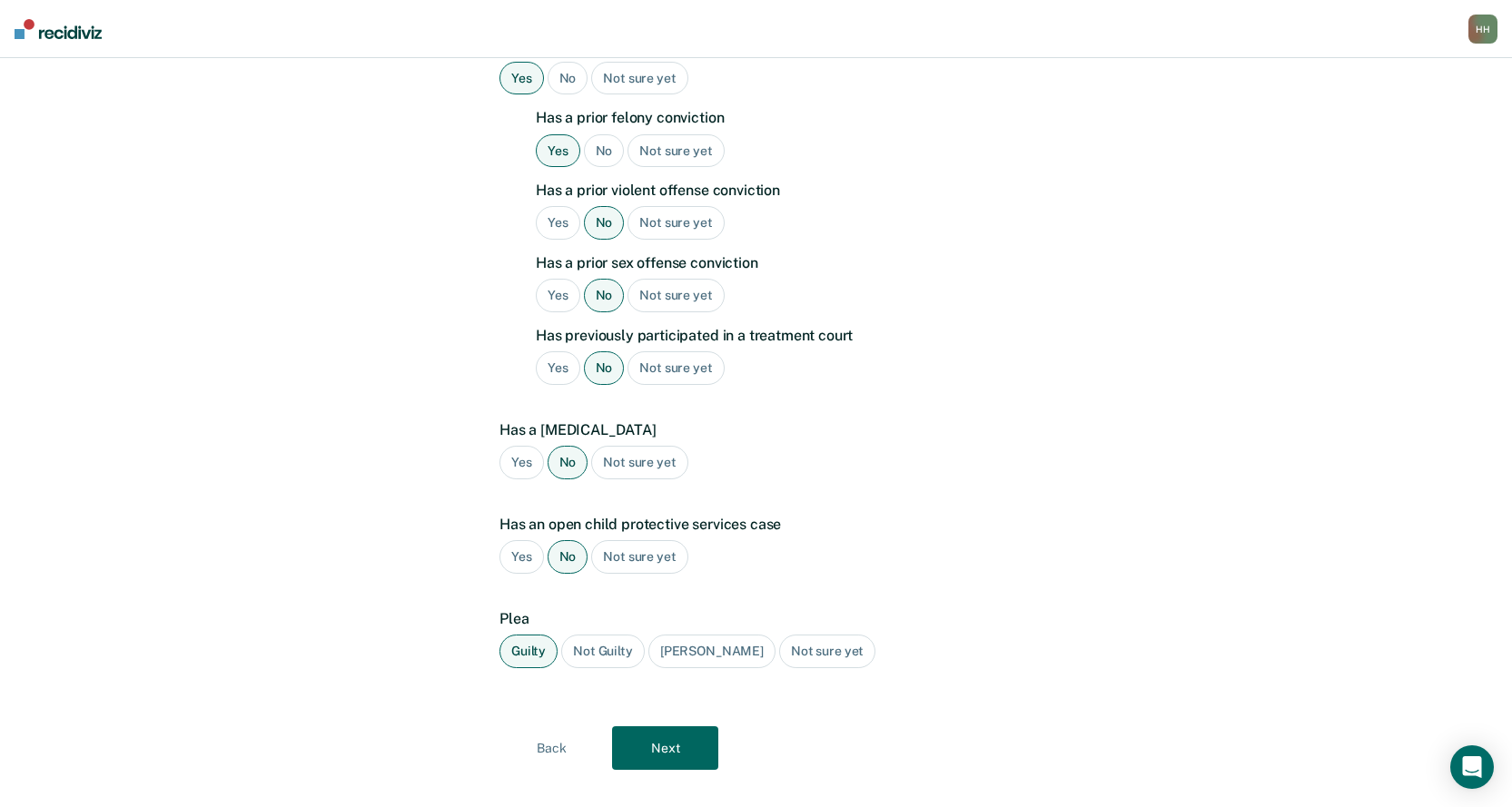
scroll to position [559, 0]
click at [686, 725] on button "Next" at bounding box center [665, 746] width 107 height 44
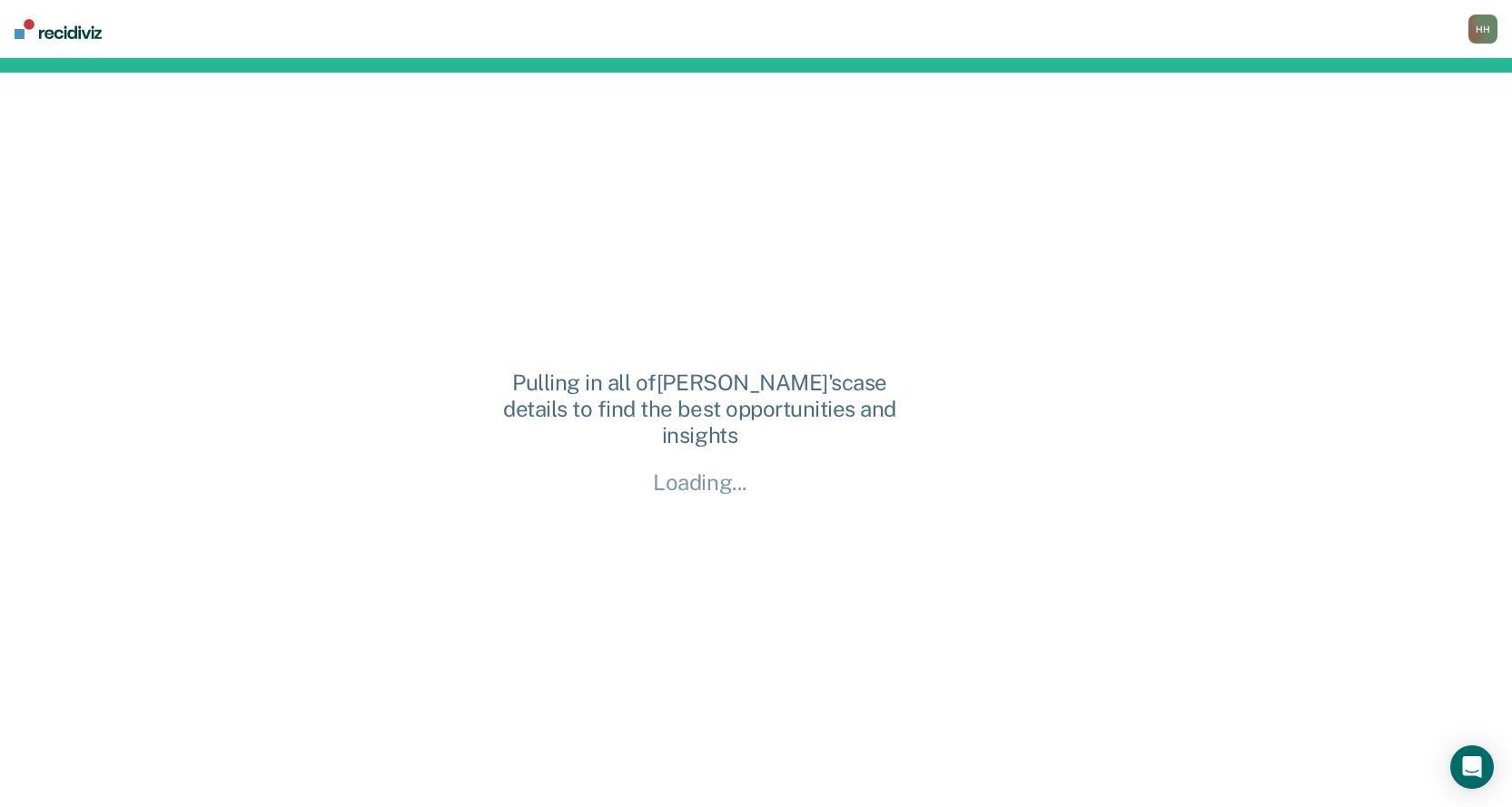
scroll to position [0, 0]
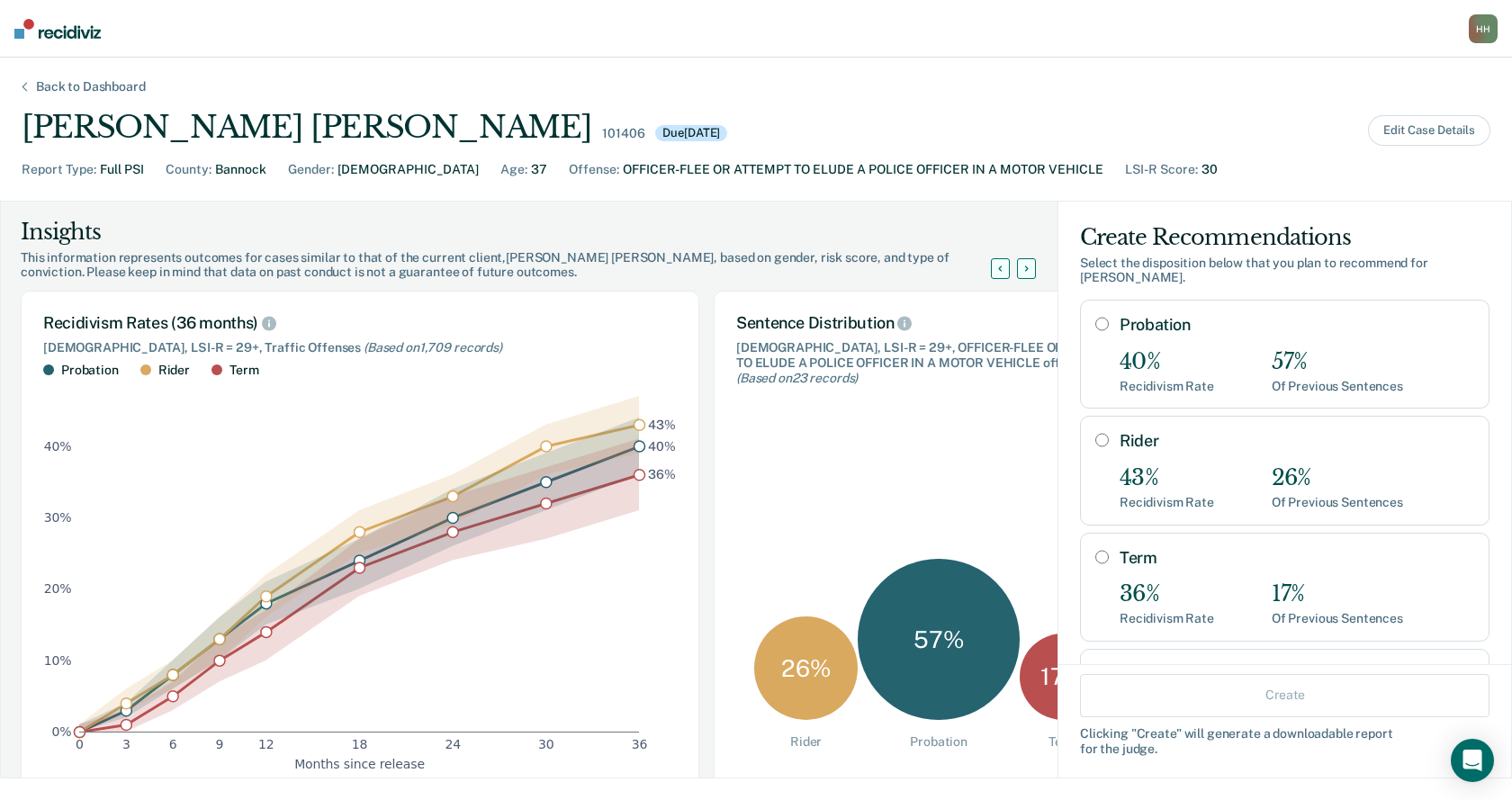
click at [1095, 317] on input "Probation" at bounding box center [1101, 324] width 14 height 15
radio input "true"
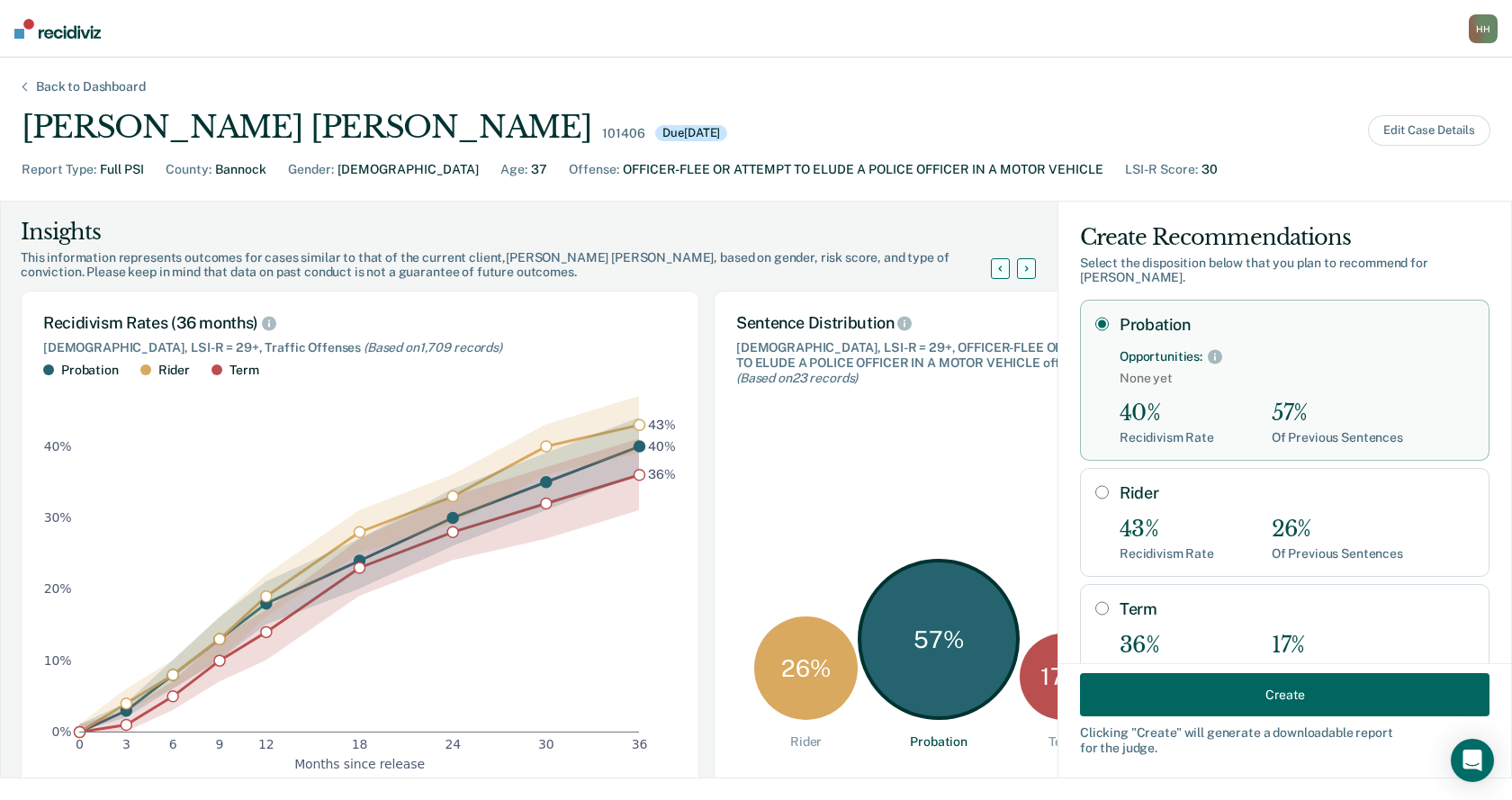
click at [1277, 691] on button "Create" at bounding box center [1285, 694] width 410 height 44
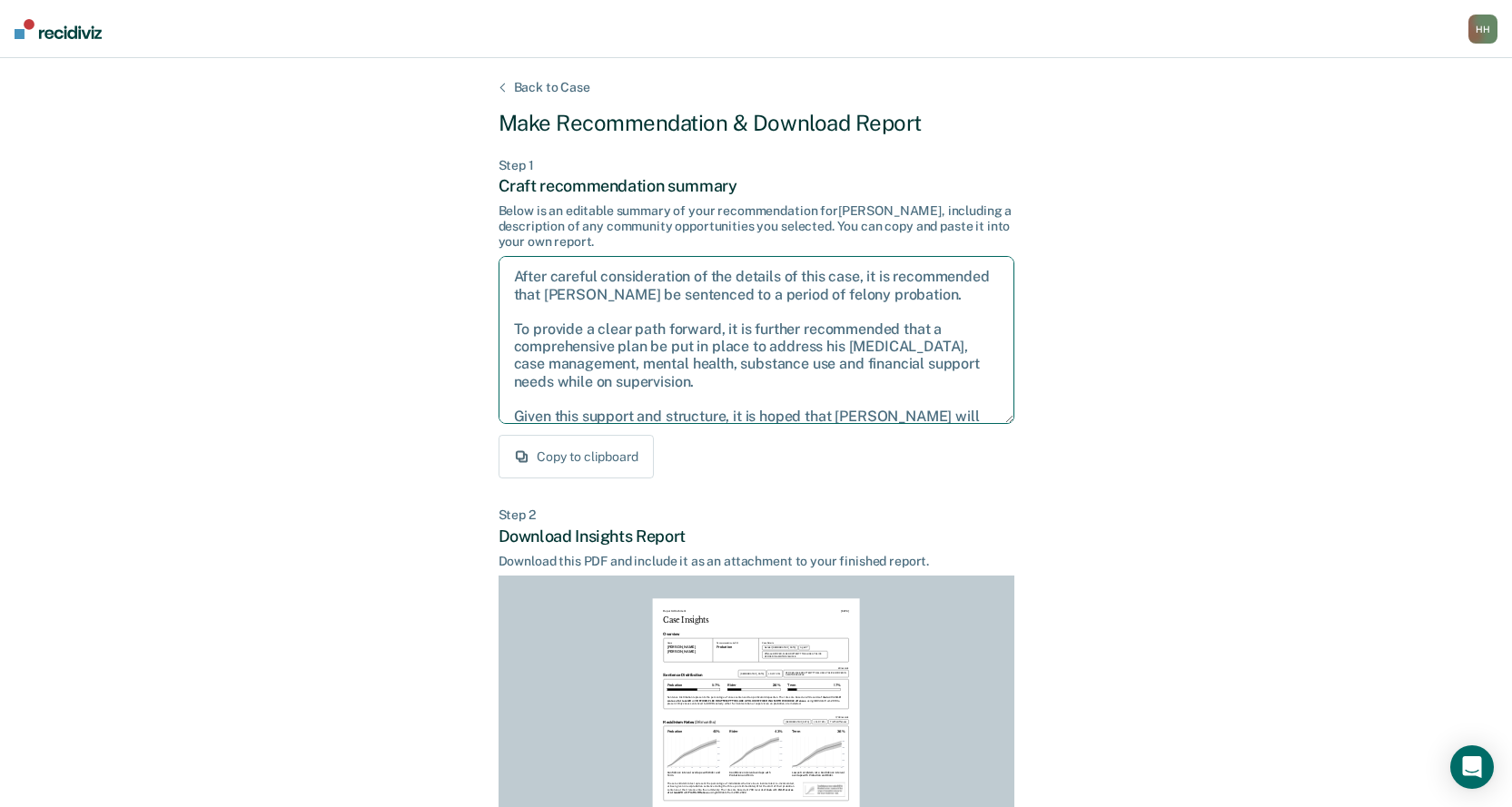
scroll to position [47, 0]
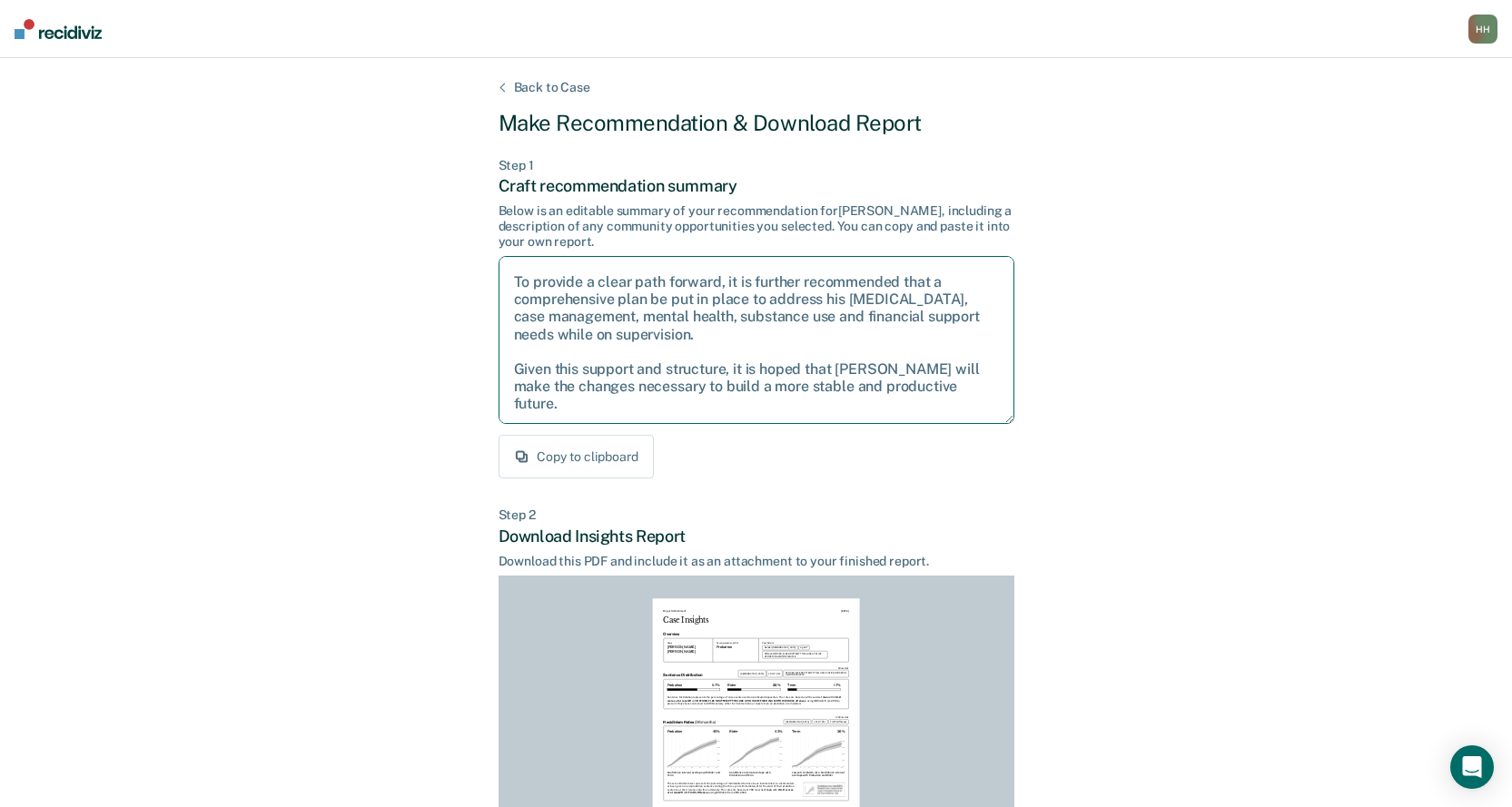
drag, startPoint x: 513, startPoint y: 273, endPoint x: 976, endPoint y: 425, distance: 487.3
click at [976, 425] on div "After careful consideration of the details of this case, it is recommended that…" at bounding box center [756, 338] width 516 height 179
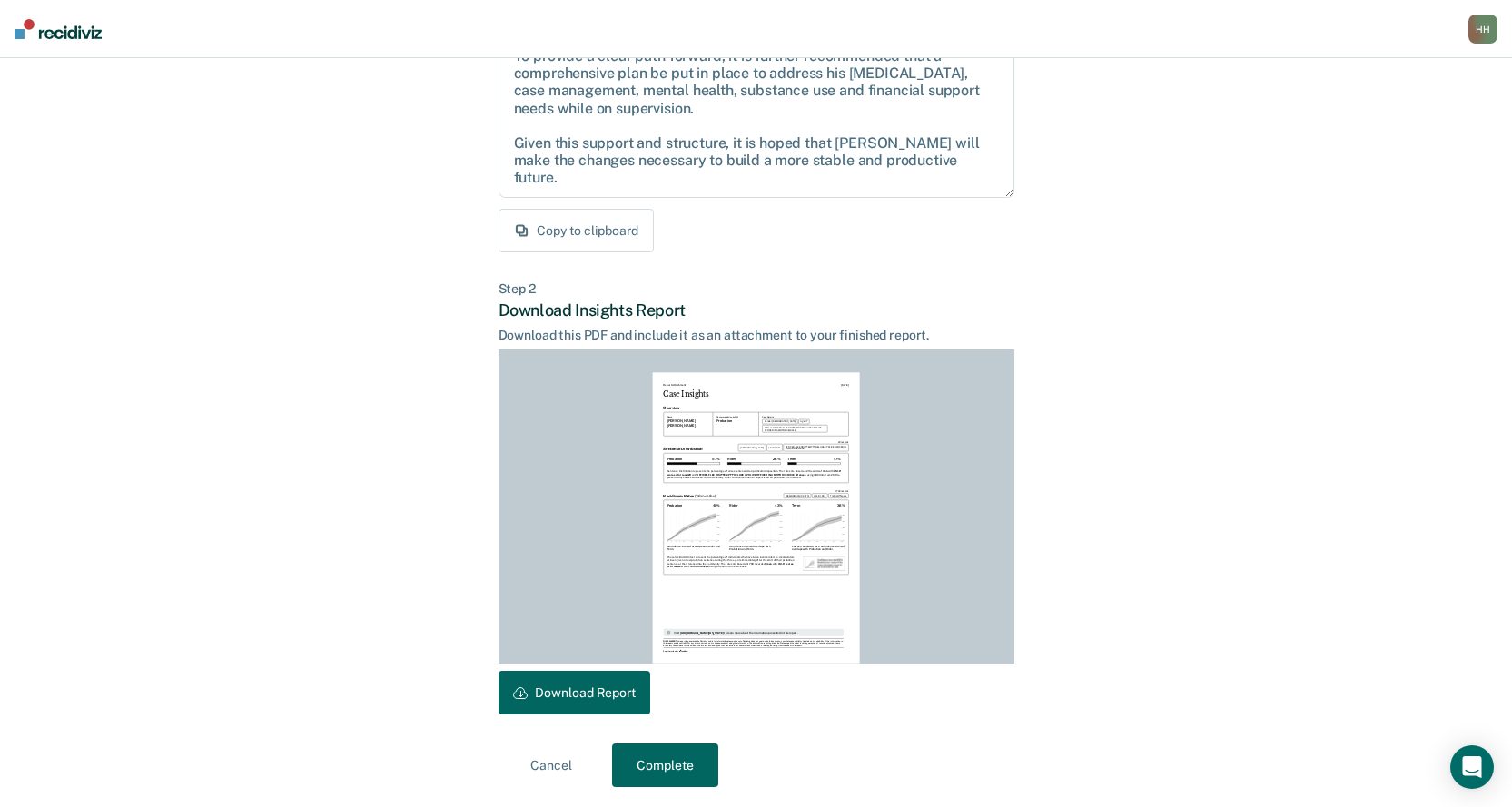
scroll to position [228, 0]
click at [600, 690] on button "Download Report" at bounding box center [574, 690] width 152 height 44
click at [691, 765] on button "Complete" at bounding box center [665, 763] width 107 height 44
